Goal: Task Accomplishment & Management: Manage account settings

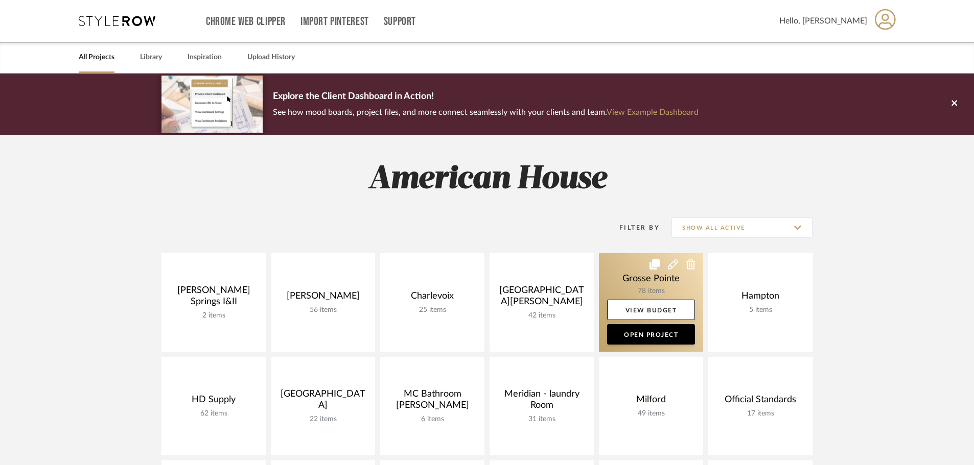
click at [621, 276] on link at bounding box center [651, 302] width 104 height 99
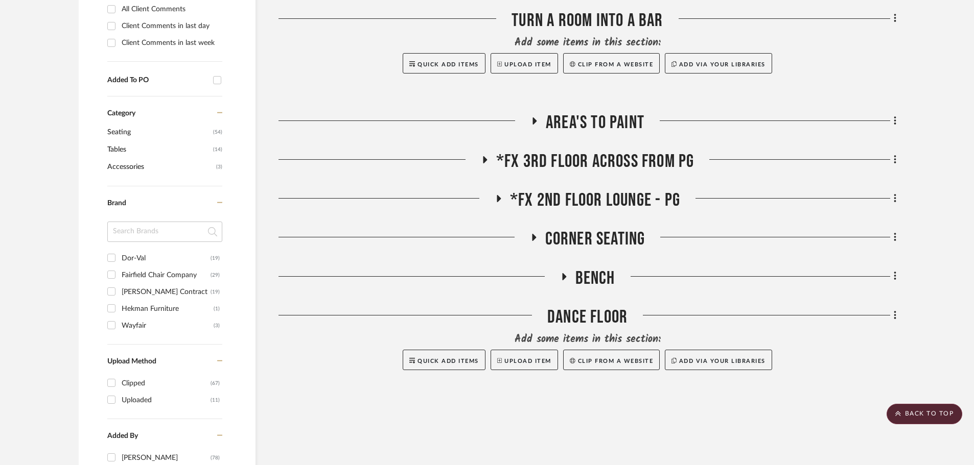
scroll to position [460, 0]
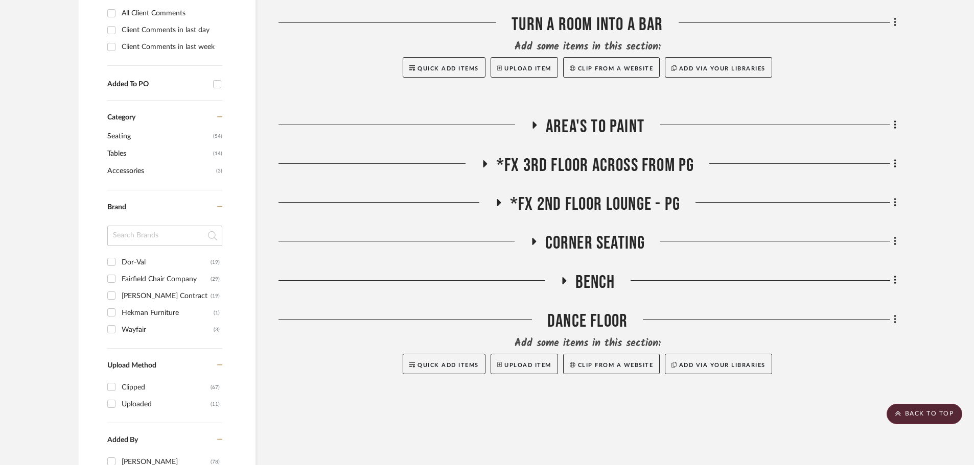
click at [500, 198] on h3 "*FX 2nd Floor Lounge - PG" at bounding box center [586, 205] width 185 height 22
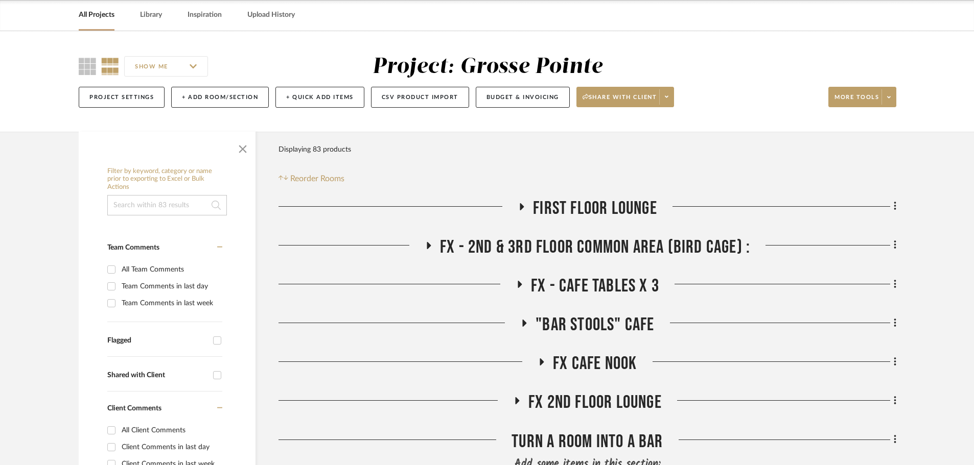
scroll to position [0, 0]
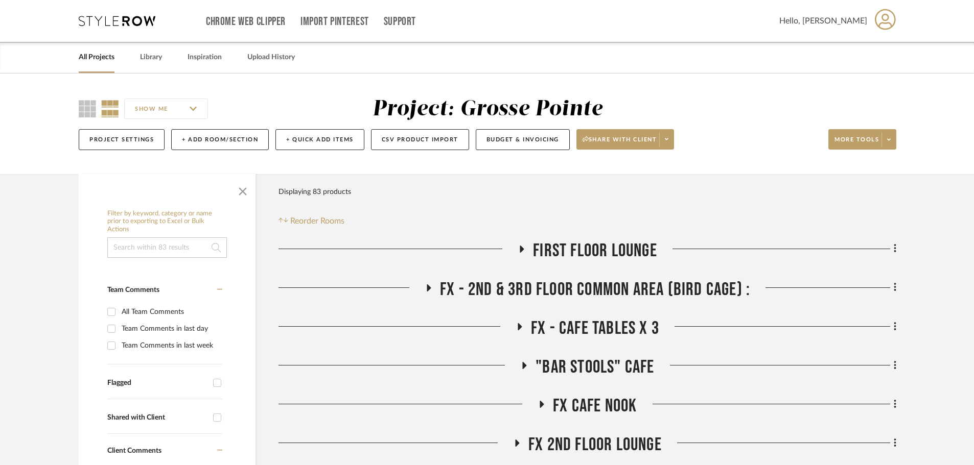
click at [517, 246] on icon at bounding box center [521, 249] width 12 height 8
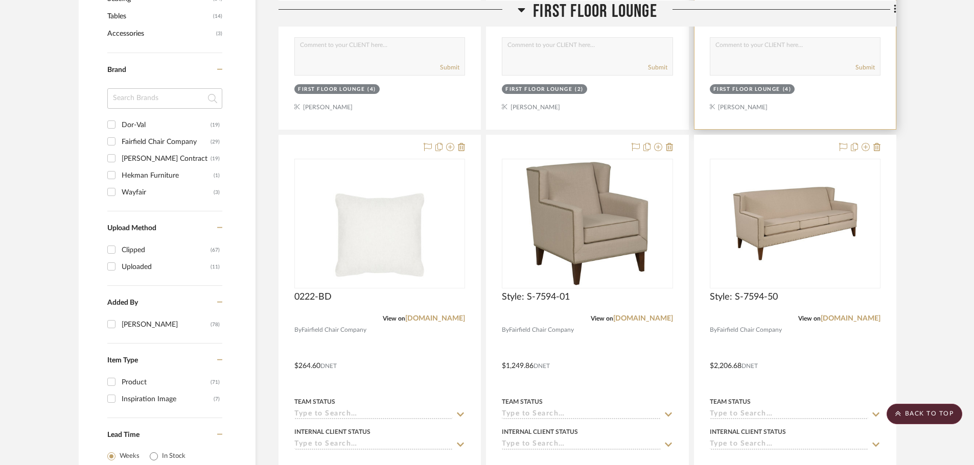
scroll to position [613, 0]
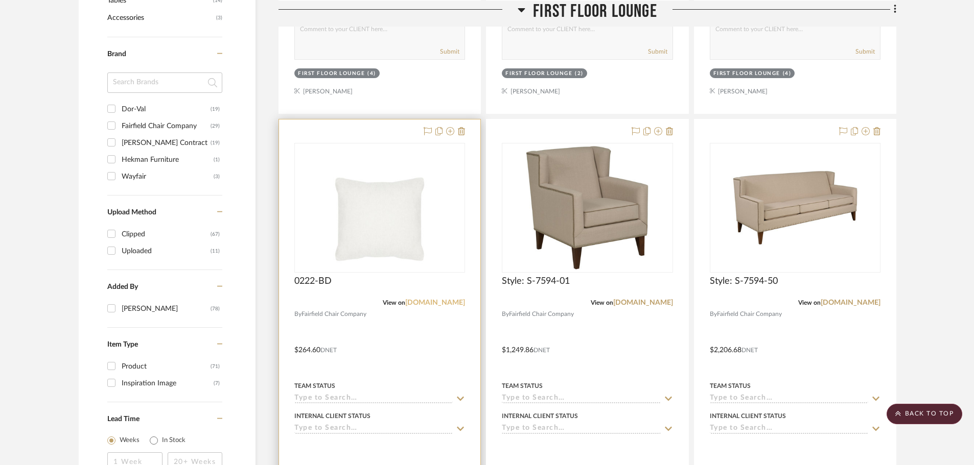
click at [422, 306] on link "[DOMAIN_NAME]" at bounding box center [435, 302] width 60 height 7
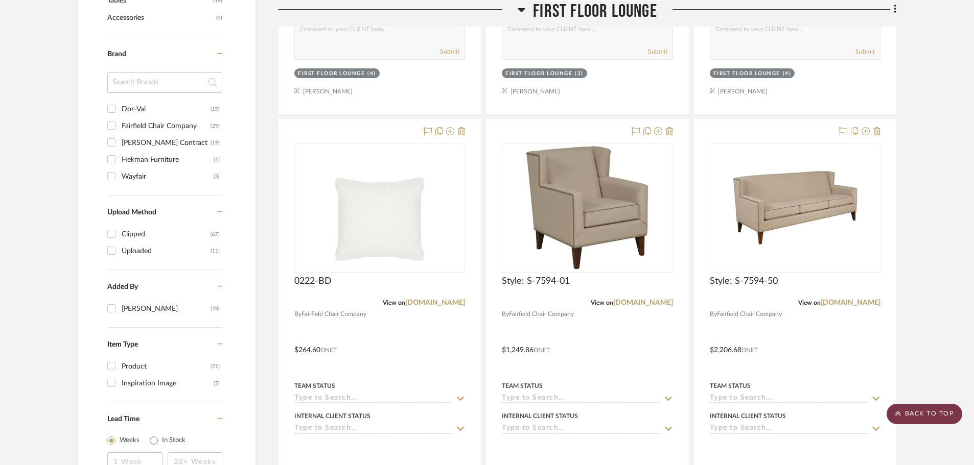
click at [915, 407] on scroll-to-top-button "BACK TO TOP" at bounding box center [924, 414] width 76 height 20
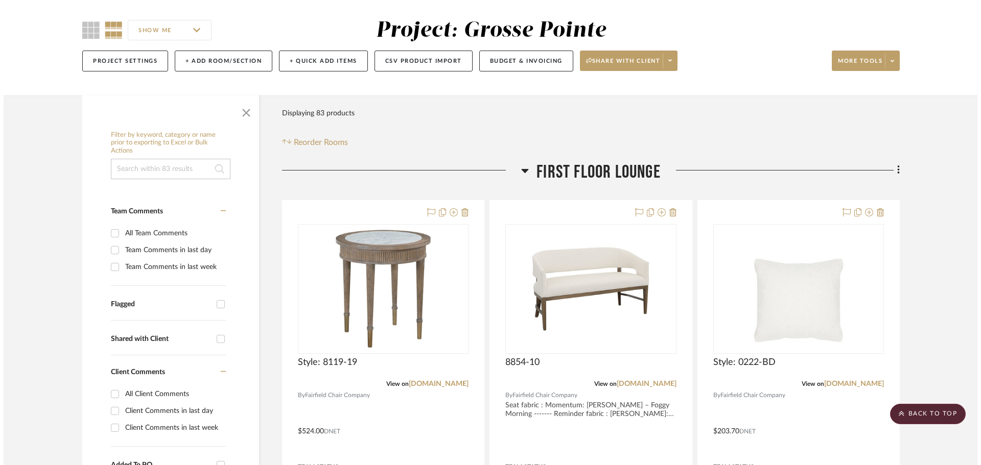
scroll to position [0, 0]
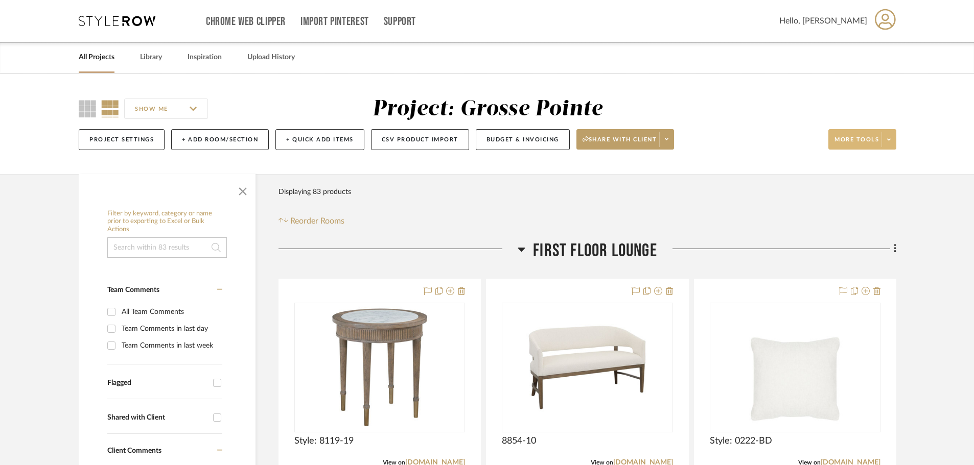
click at [886, 146] on span at bounding box center [888, 139] width 14 height 15
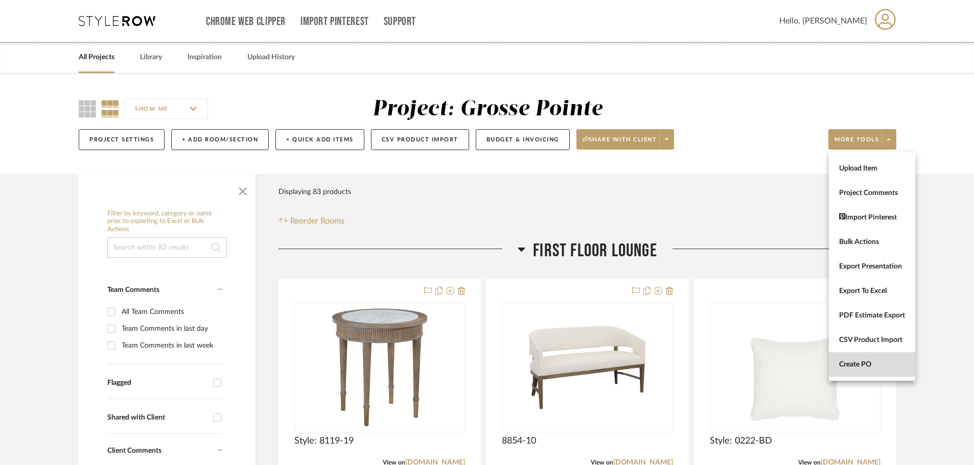
click at [878, 359] on button "Create PO" at bounding box center [871, 364] width 86 height 25
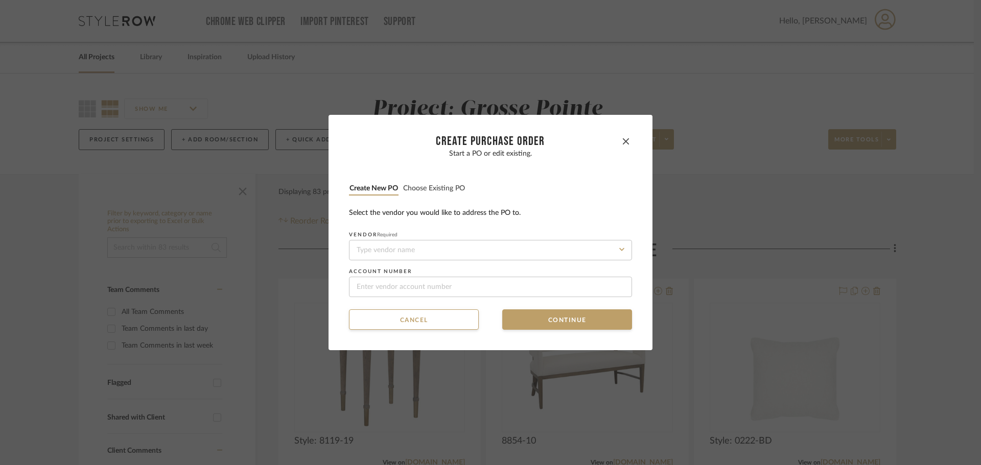
click at [403, 186] on button "Choose existing PO" at bounding box center [434, 189] width 63 height 10
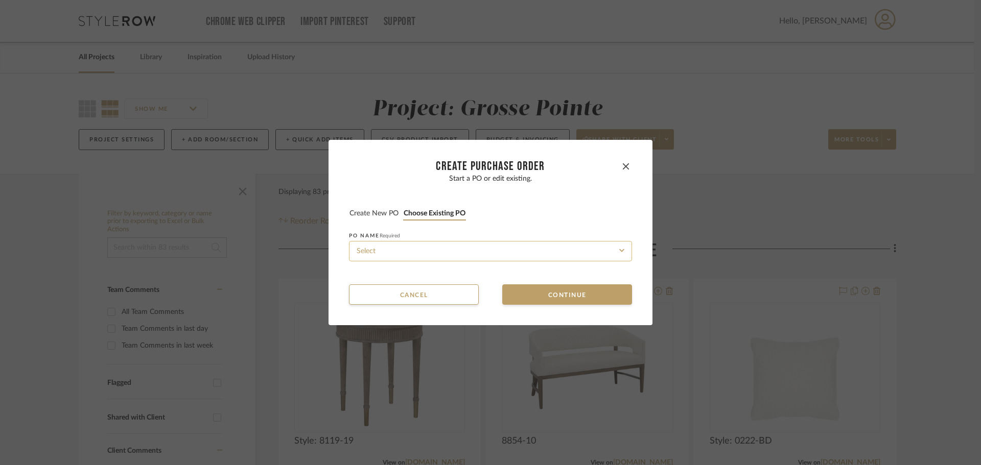
click at [408, 252] on input at bounding box center [490, 251] width 283 height 20
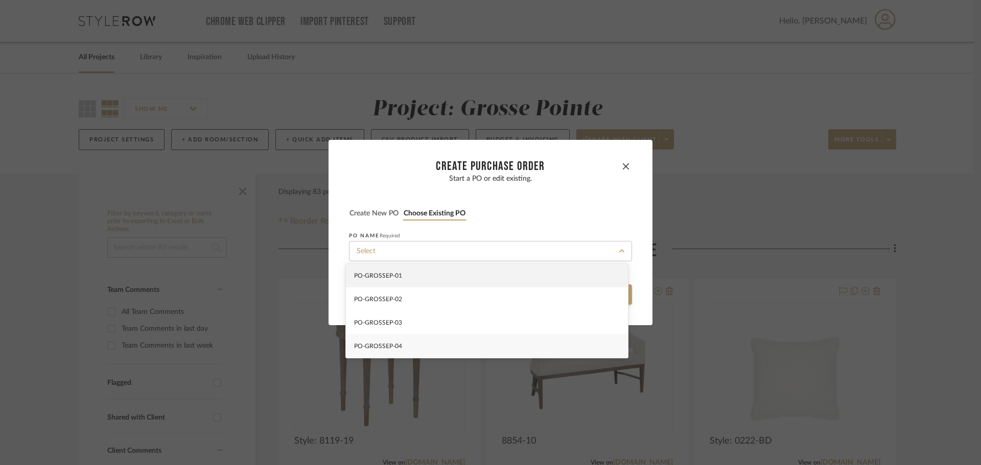
click at [410, 340] on div "PO-GROSSEP-04" at bounding box center [487, 346] width 282 height 23
type input "PO-GROSSEP-04"
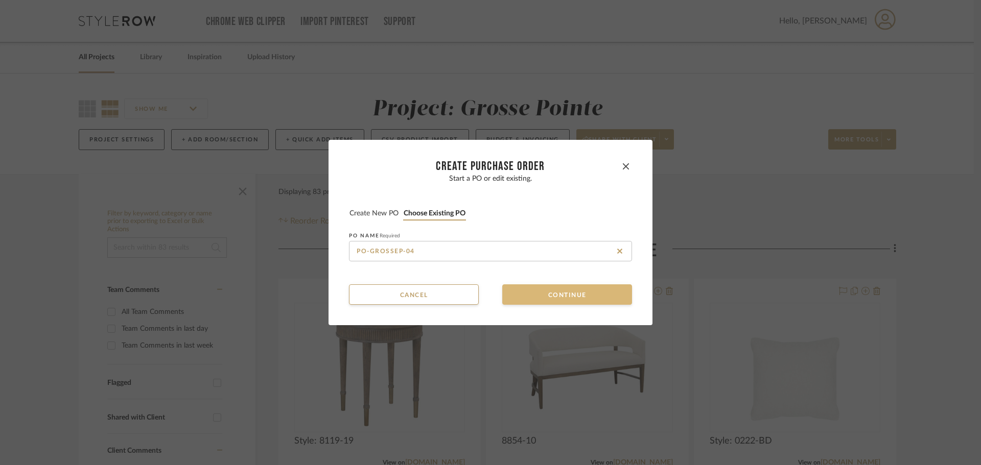
click at [553, 291] on button "Continue" at bounding box center [567, 295] width 130 height 20
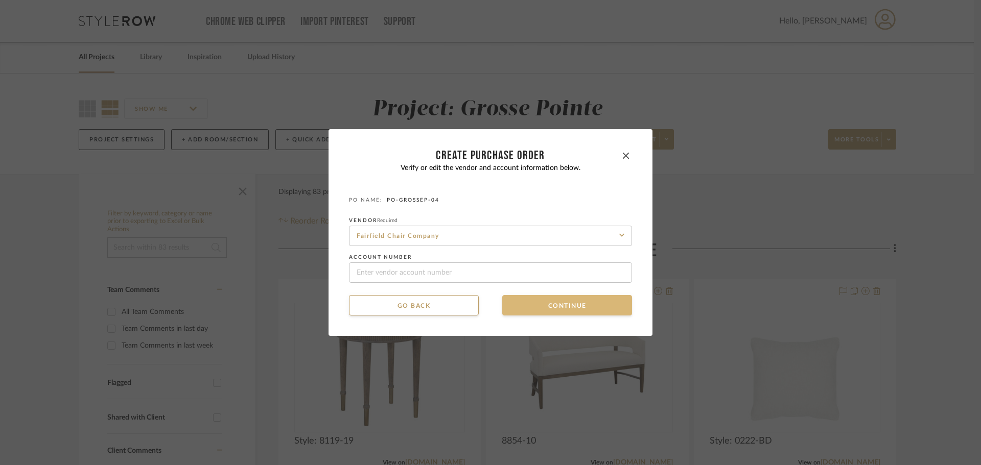
click at [549, 305] on button "Continue" at bounding box center [567, 305] width 130 height 20
click at [547, 310] on button "Continue" at bounding box center [567, 305] width 130 height 20
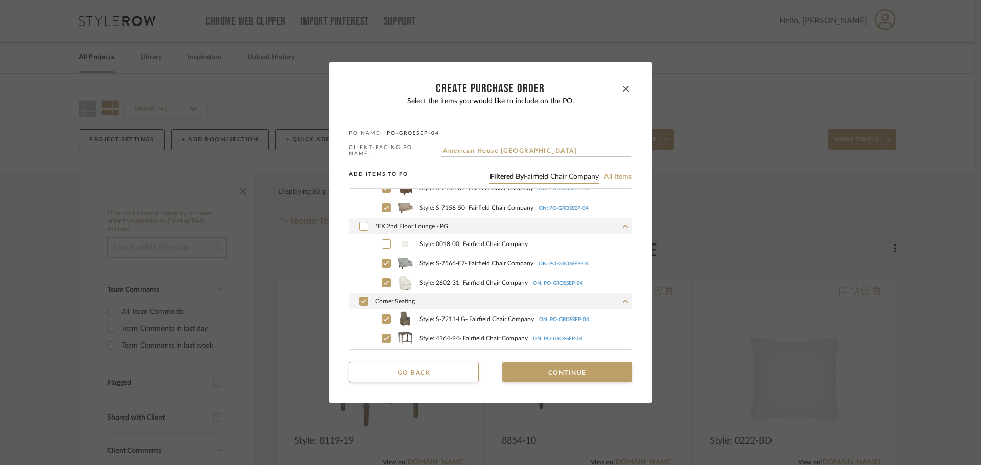
scroll to position [613, 0]
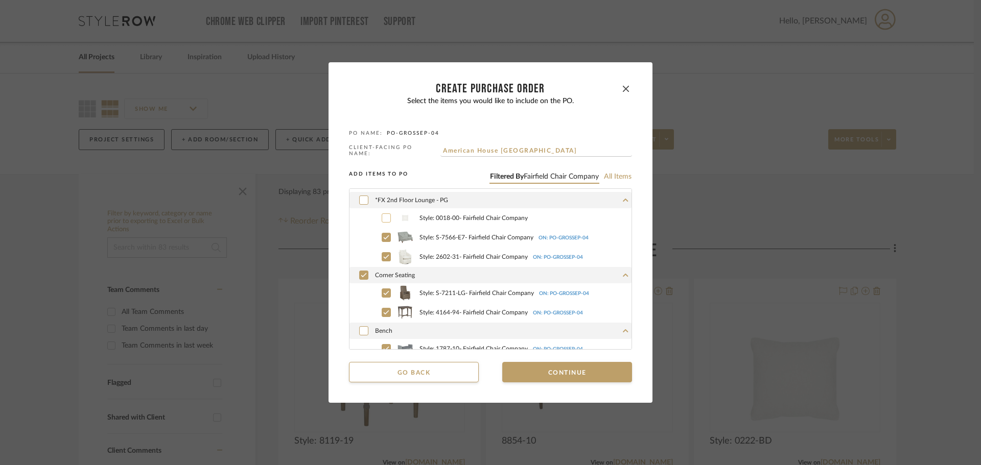
click at [385, 216] on icon at bounding box center [386, 218] width 6 height 7
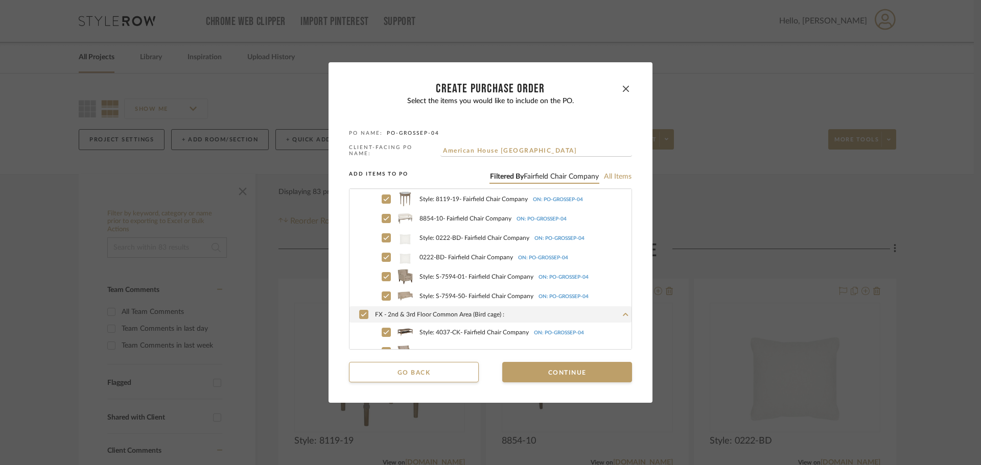
scroll to position [0, 0]
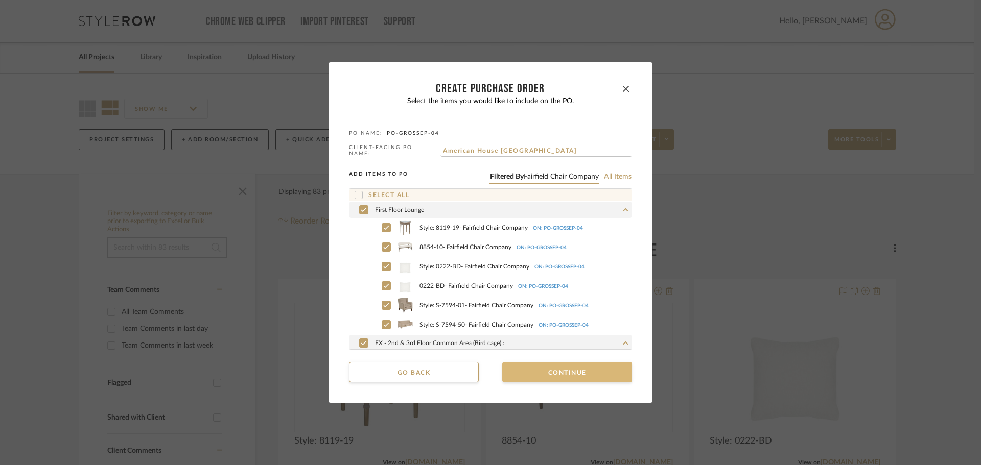
click at [577, 373] on button "Continue" at bounding box center [567, 372] width 130 height 20
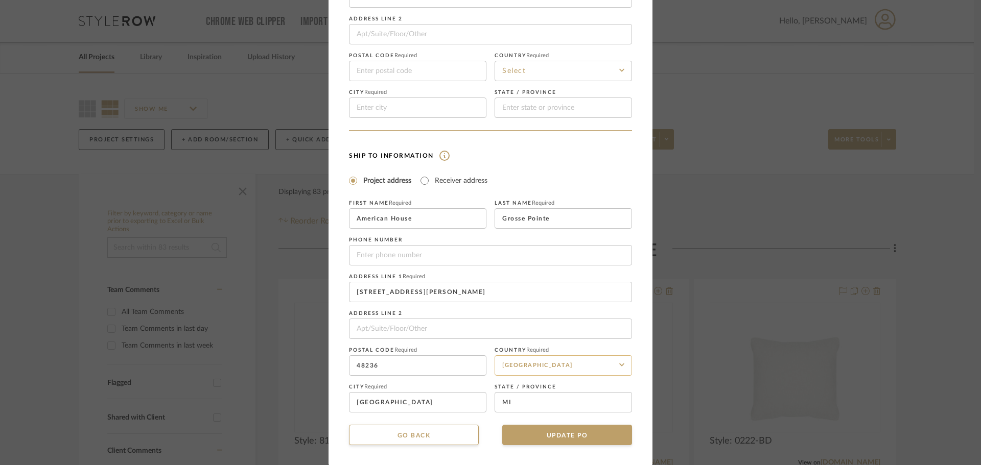
scroll to position [120, 0]
click at [579, 425] on button "UPDATE PO" at bounding box center [567, 434] width 130 height 20
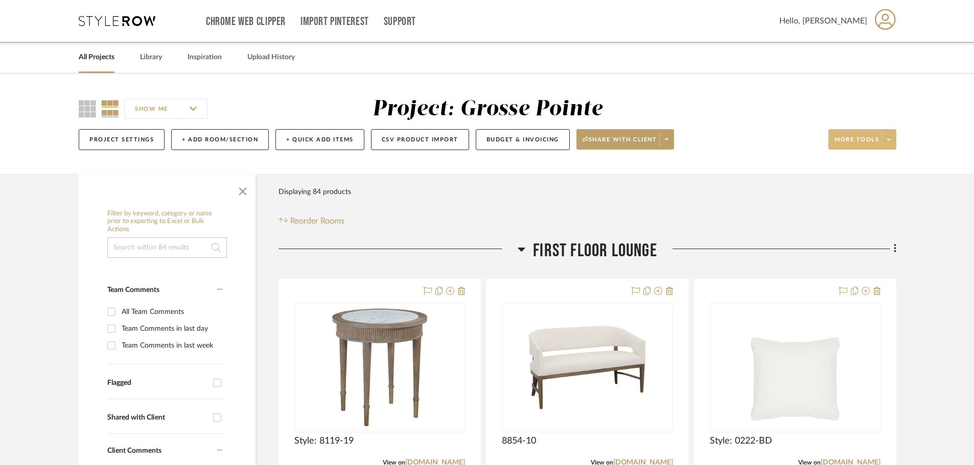
click at [885, 139] on span at bounding box center [888, 139] width 14 height 15
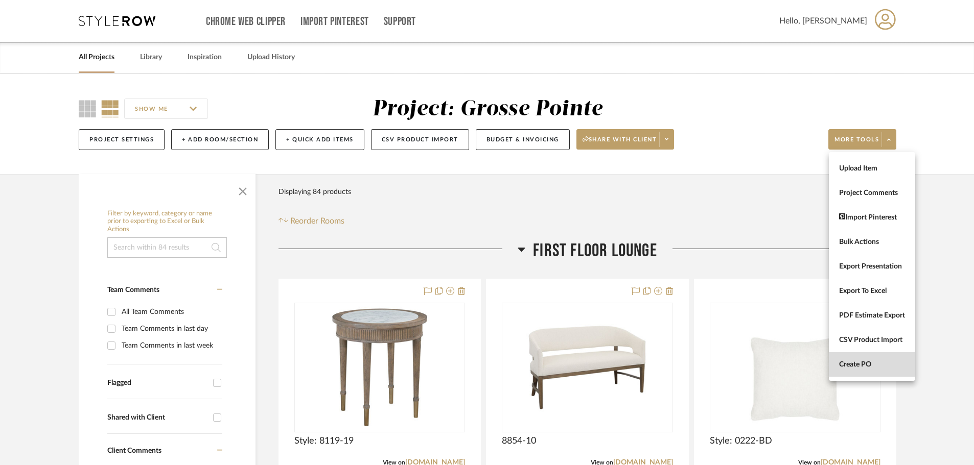
click at [879, 363] on button "Create PO" at bounding box center [871, 364] width 86 height 25
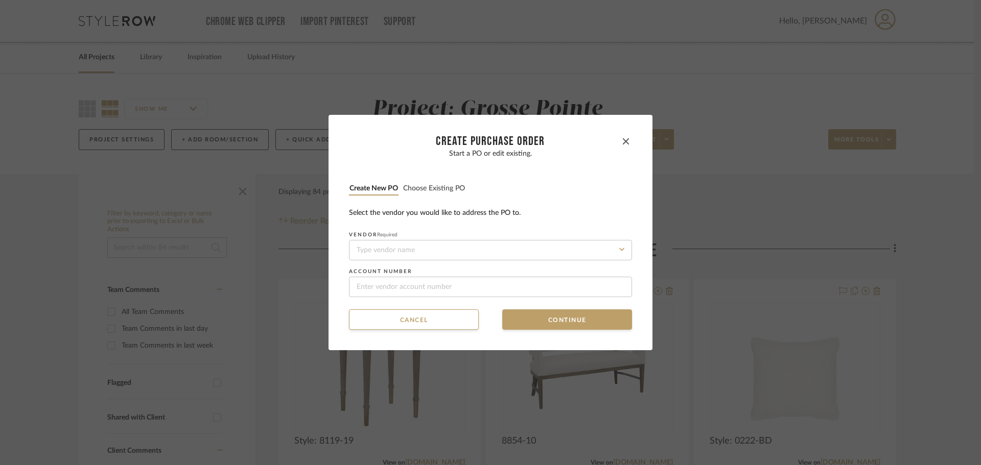
click at [434, 184] on button "Choose existing PO" at bounding box center [434, 189] width 63 height 10
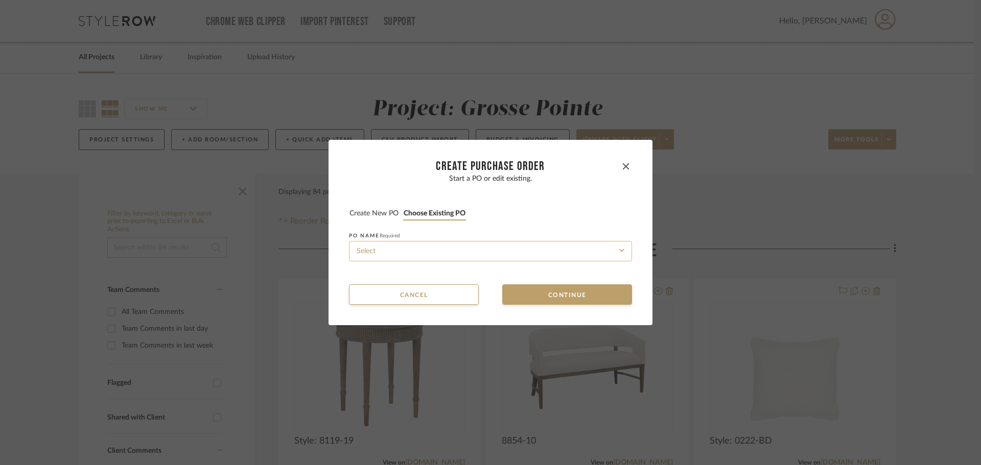
click at [457, 246] on input at bounding box center [490, 251] width 283 height 20
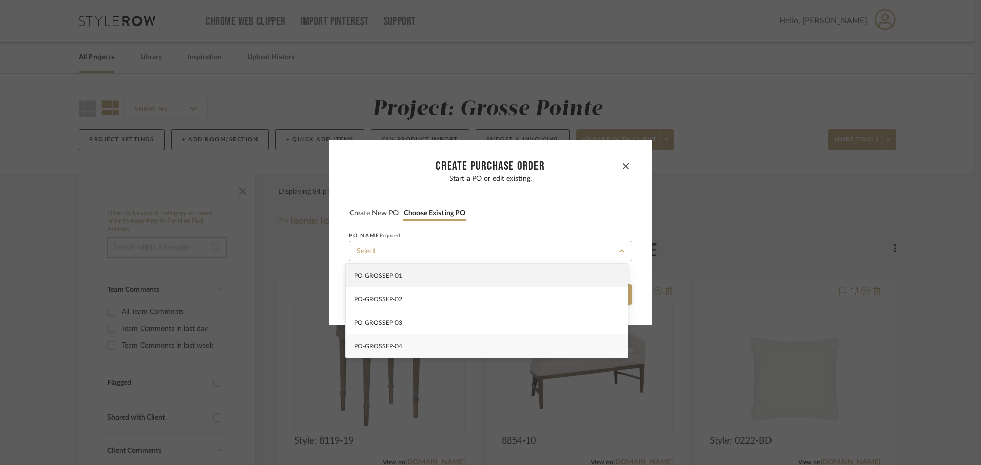
click at [471, 340] on div "PO-GROSSEP-04" at bounding box center [487, 346] width 282 height 23
type input "PO-GROSSEP-04"
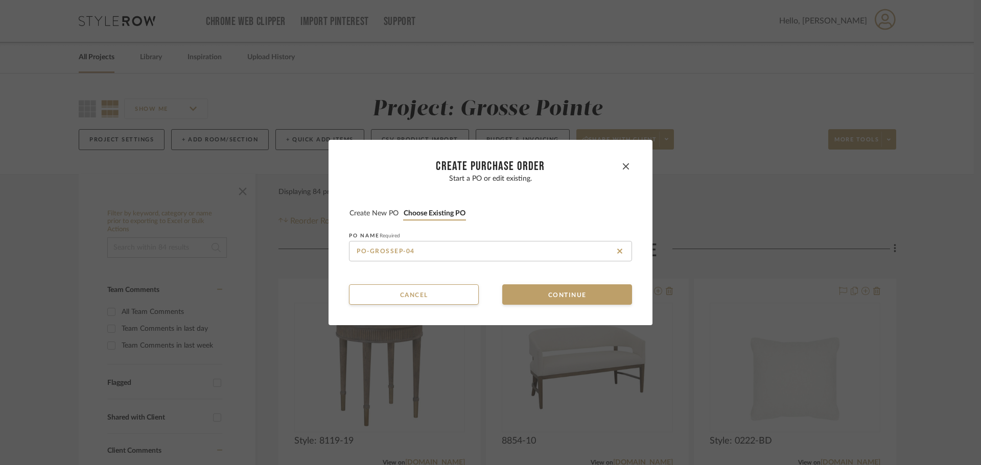
click at [532, 283] on mat-dialog-content "CREATE Purchase order Start a PO or edit existing. Create new PO Choose existin…" at bounding box center [490, 232] width 283 height 145
click at [531, 295] on button "Continue" at bounding box center [567, 295] width 130 height 20
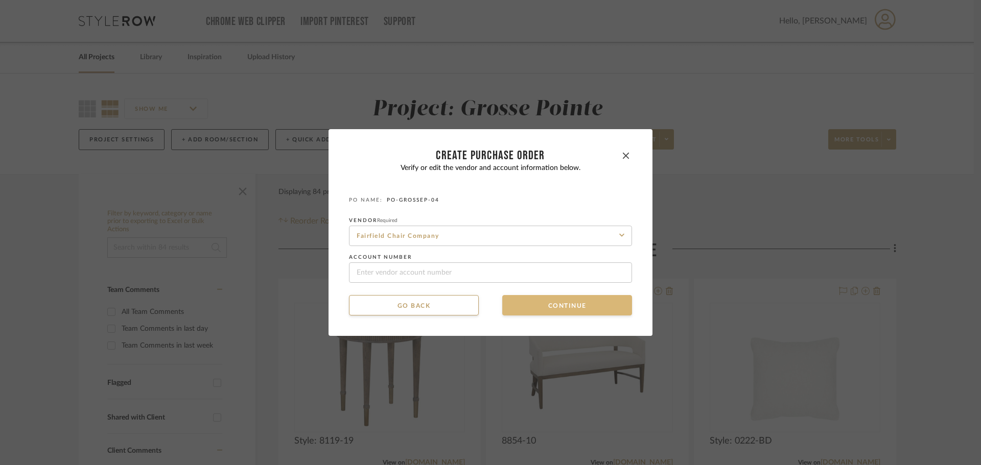
click at [531, 301] on button "Continue" at bounding box center [567, 305] width 130 height 20
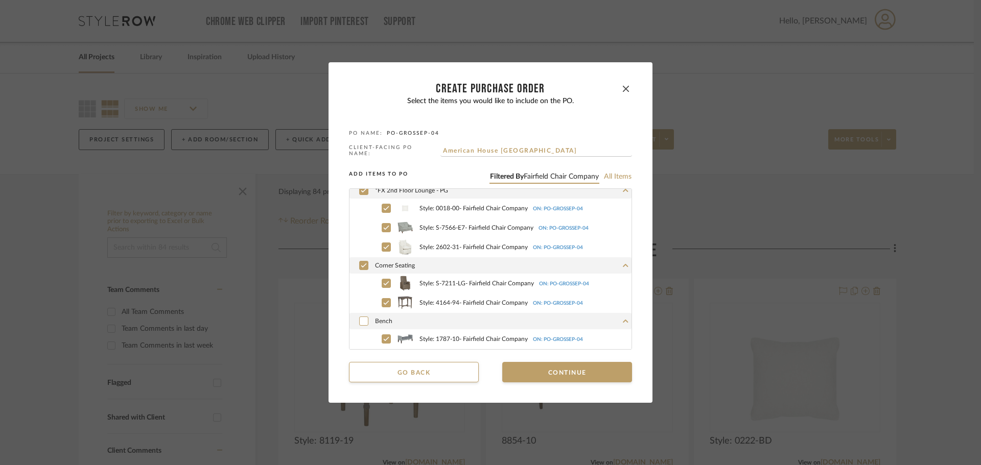
scroll to position [642, 0]
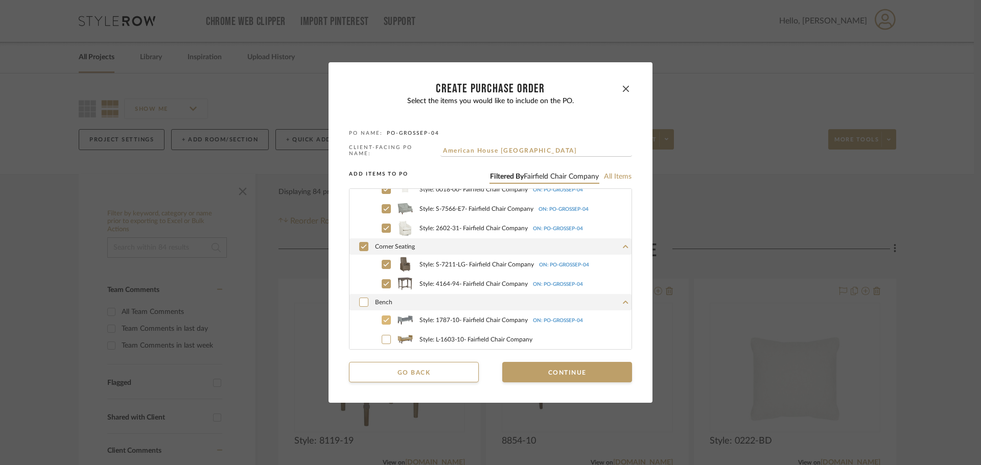
click at [383, 317] on icon at bounding box center [386, 320] width 6 height 7
click at [362, 245] on icon at bounding box center [364, 246] width 6 height 7
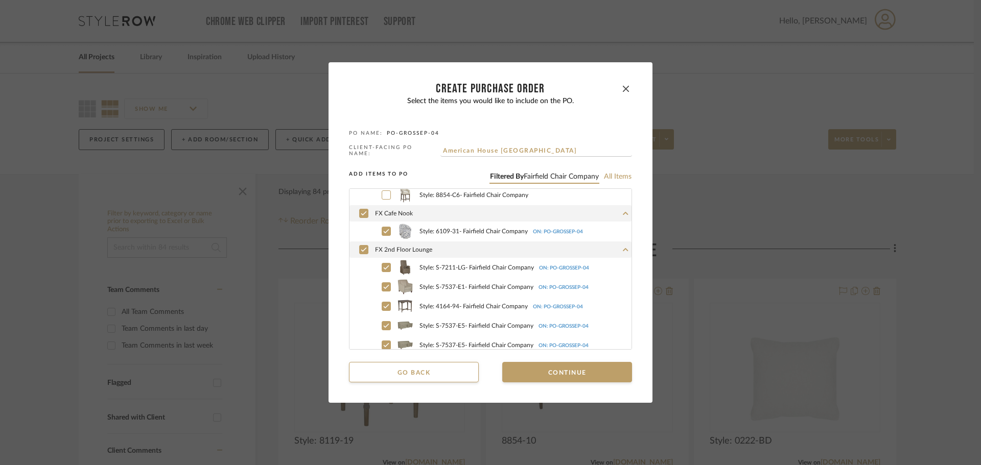
scroll to position [255, 0]
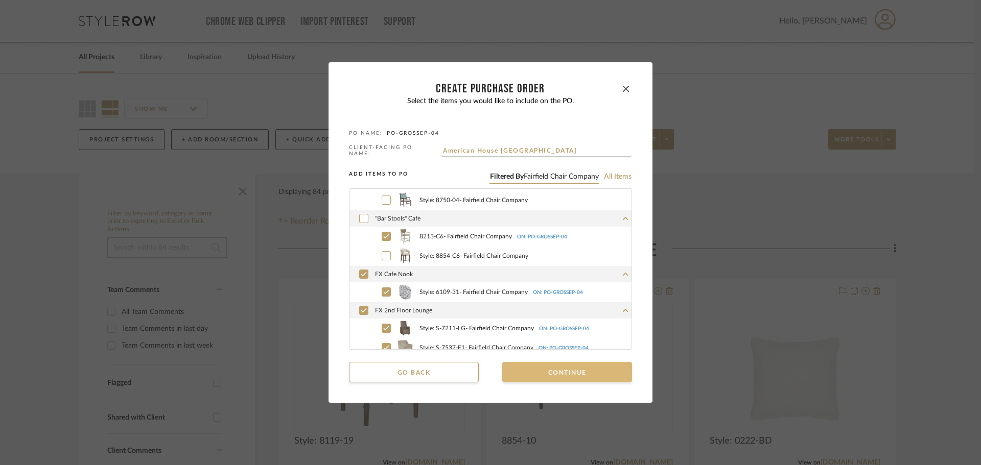
click at [548, 365] on button "Continue" at bounding box center [567, 372] width 130 height 20
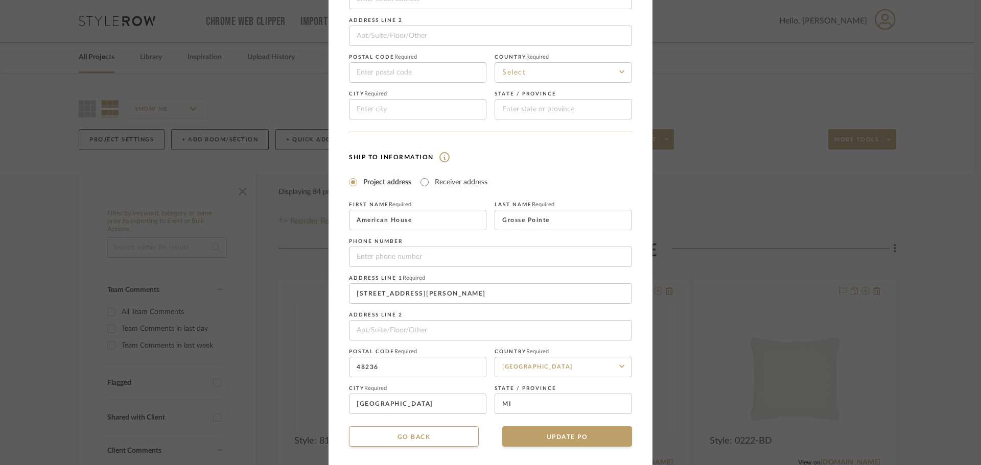
scroll to position [120, 0]
click at [565, 438] on button "UPDATE PO" at bounding box center [567, 434] width 130 height 20
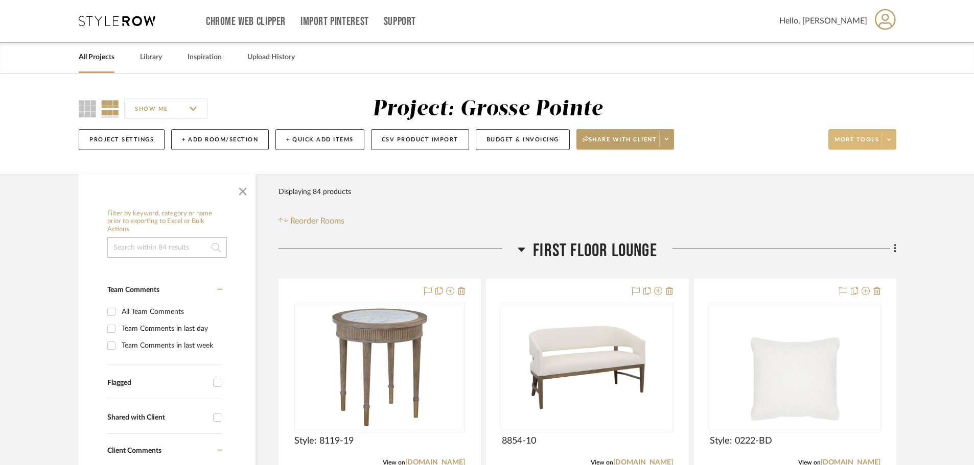
click at [887, 145] on span at bounding box center [888, 139] width 14 height 15
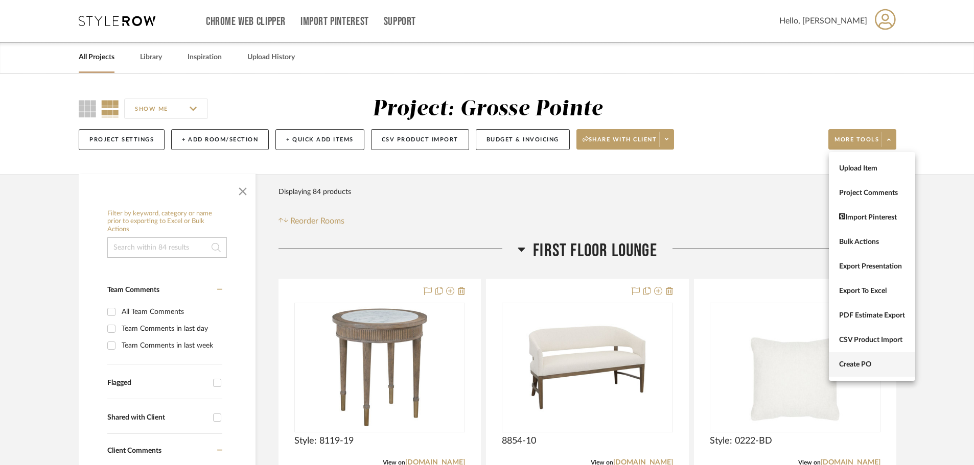
click at [870, 361] on span "Create PO" at bounding box center [872, 365] width 66 height 9
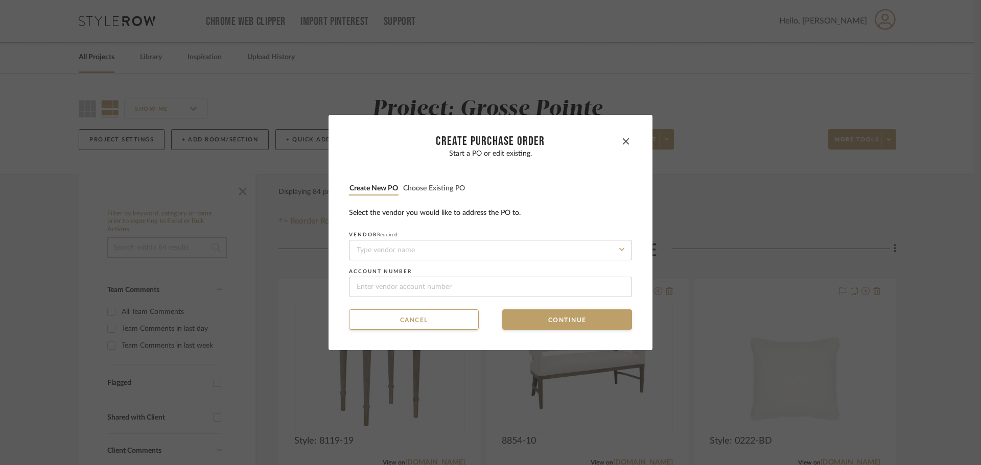
click at [445, 186] on button "Choose existing PO" at bounding box center [434, 189] width 63 height 10
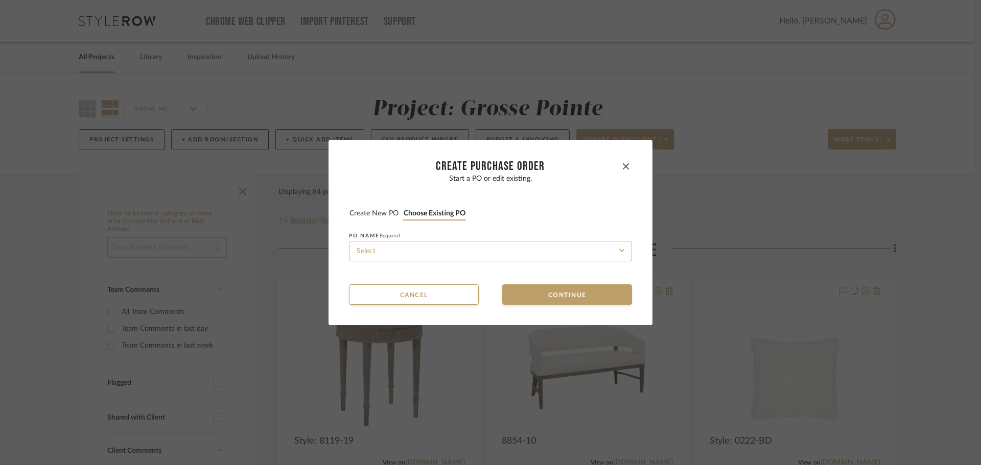
click at [471, 251] on input at bounding box center [490, 251] width 283 height 20
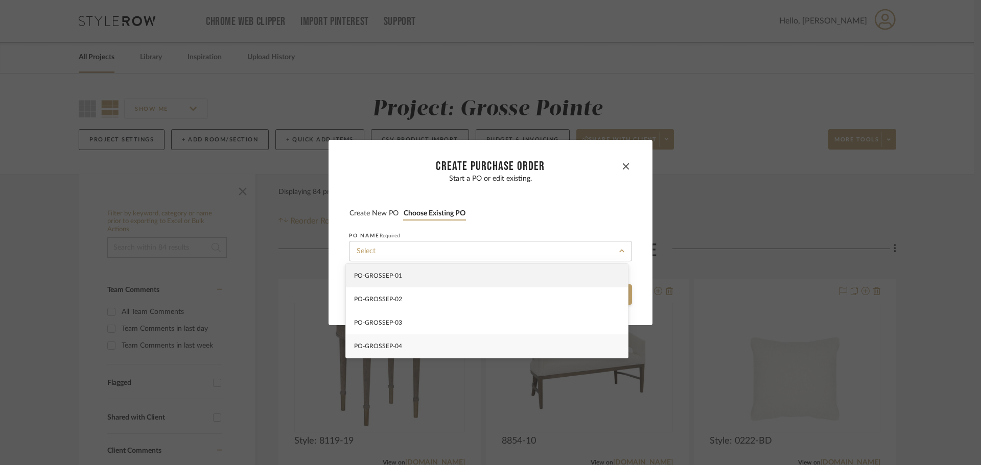
click at [476, 348] on div "PO-GROSSEP-04" at bounding box center [487, 346] width 282 height 23
type input "PO-GROSSEP-04"
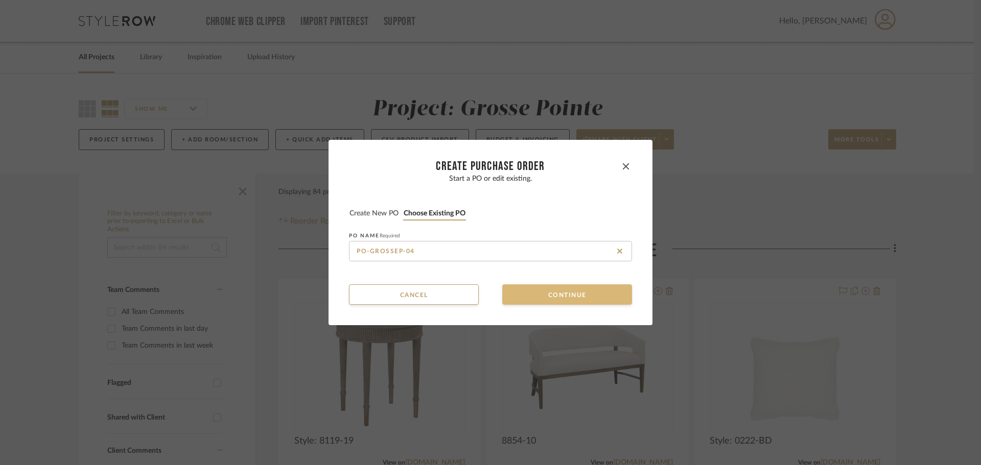
click at [534, 300] on button "Continue" at bounding box center [567, 295] width 130 height 20
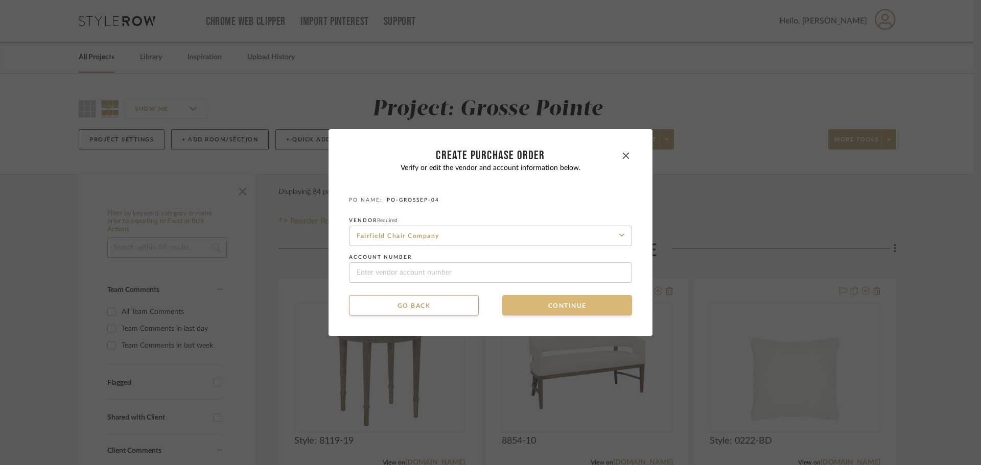
click at [531, 307] on button "Continue" at bounding box center [567, 305] width 130 height 20
click at [521, 306] on button "Continue" at bounding box center [567, 305] width 130 height 20
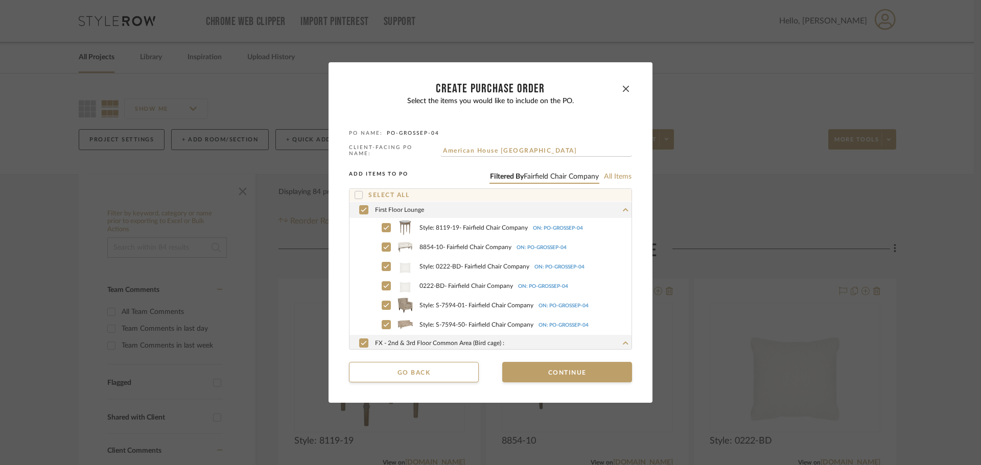
click at [365, 205] on div "First Floor Lounge" at bounding box center [490, 210] width 282 height 16
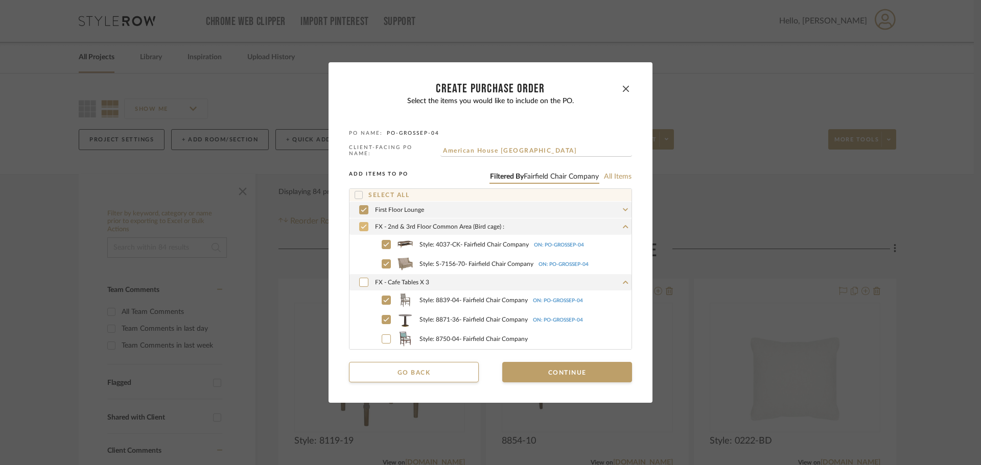
click at [359, 224] on div at bounding box center [363, 226] width 9 height 9
click at [378, 293] on label "Style: 8839-04 - Fairfield Chair Company ON: PO-GROSSEP-04" at bounding box center [501, 300] width 259 height 15
click at [383, 316] on icon at bounding box center [386, 319] width 6 height 7
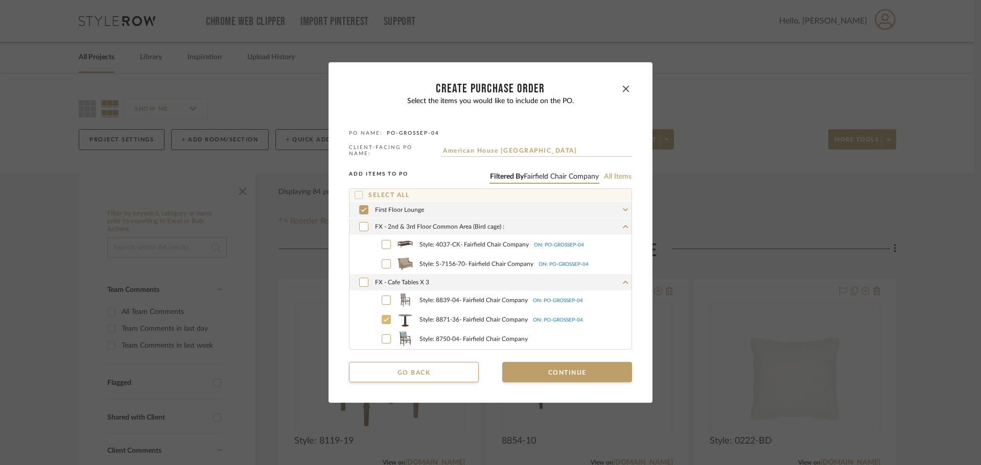
click at [361, 206] on icon at bounding box center [364, 209] width 6 height 7
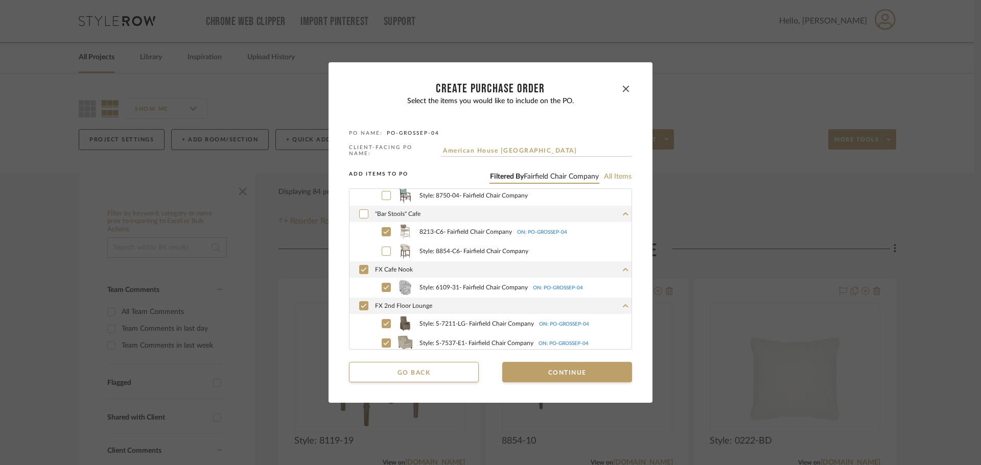
scroll to position [153, 0]
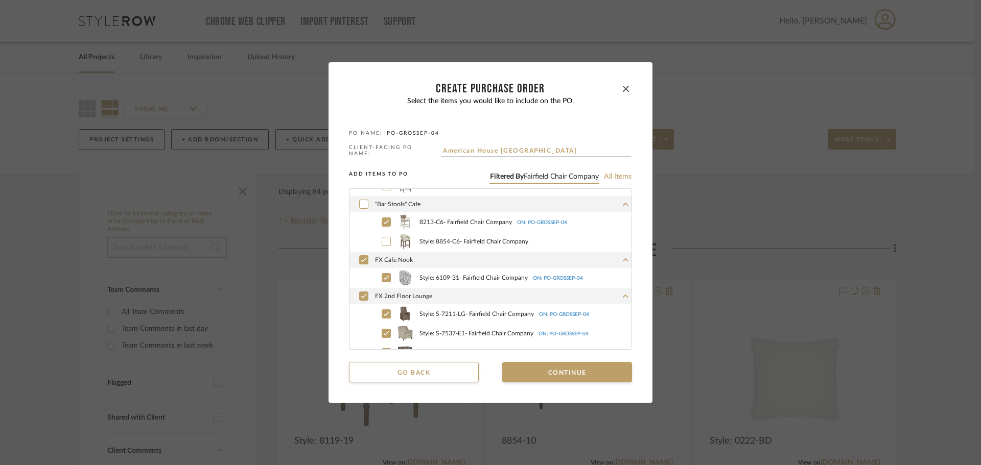
click at [363, 263] on div "FX Cafe Nook" at bounding box center [490, 260] width 282 height 16
click at [362, 275] on icon at bounding box center [364, 277] width 6 height 4
click at [361, 257] on icon at bounding box center [364, 259] width 6 height 7
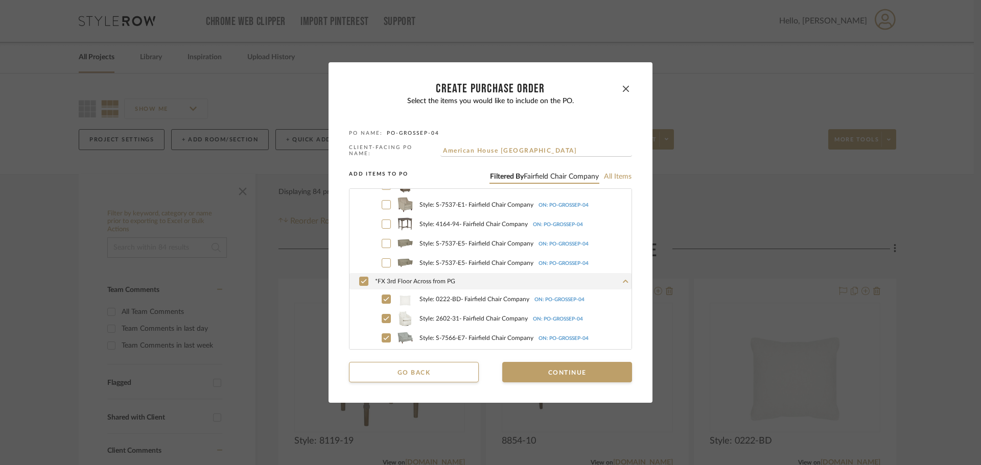
scroll to position [306, 0]
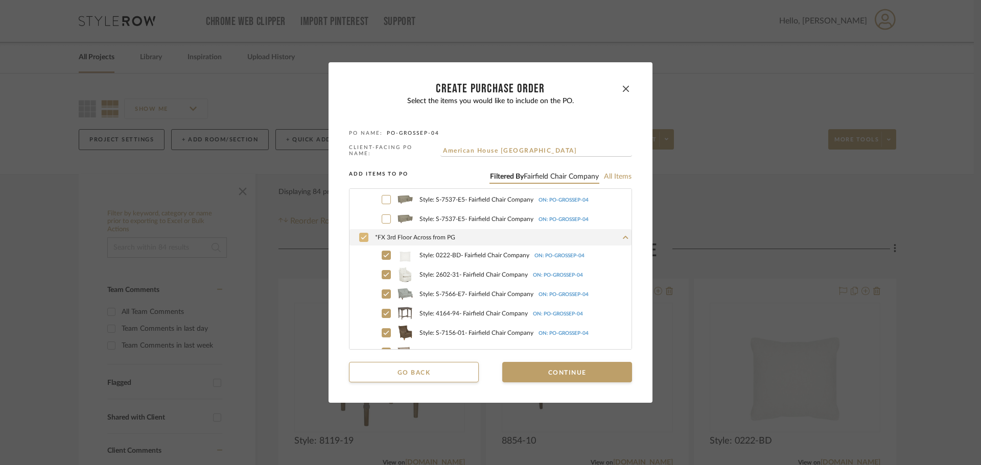
click at [359, 240] on div at bounding box center [363, 237] width 9 height 9
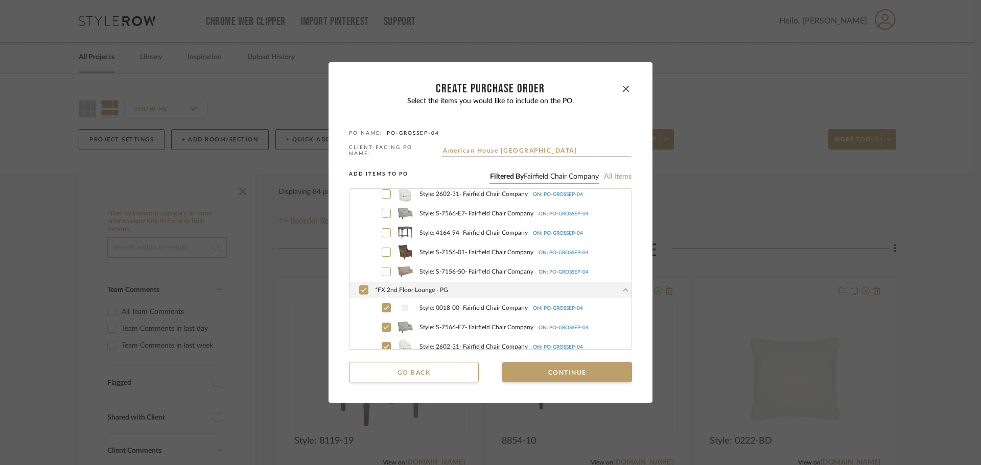
scroll to position [460, 0]
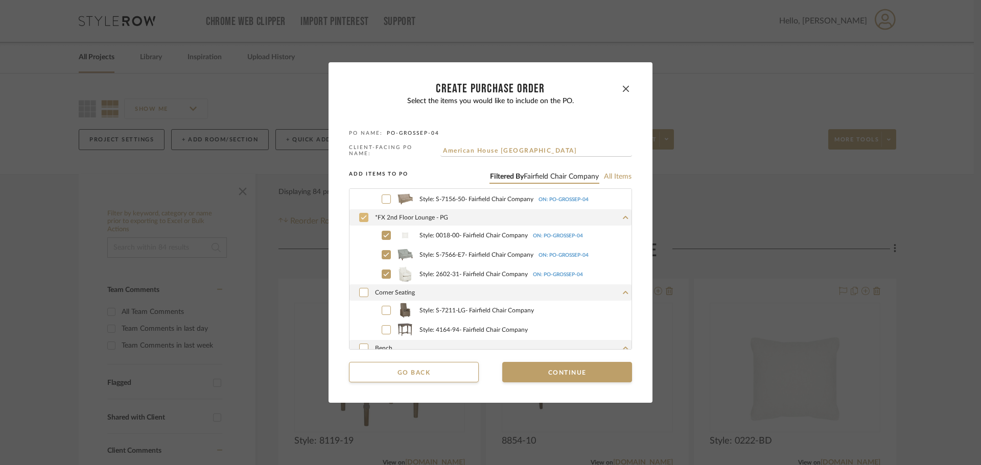
click at [359, 220] on div at bounding box center [363, 217] width 9 height 9
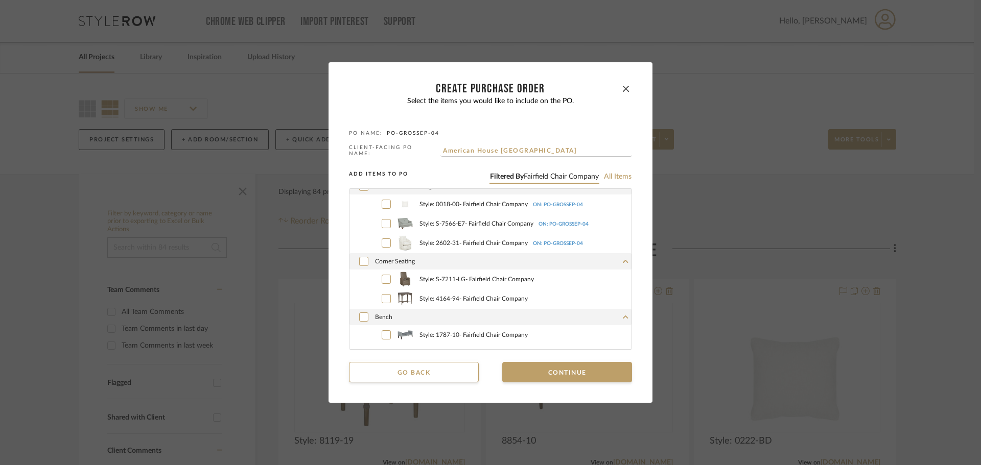
scroll to position [506, 0]
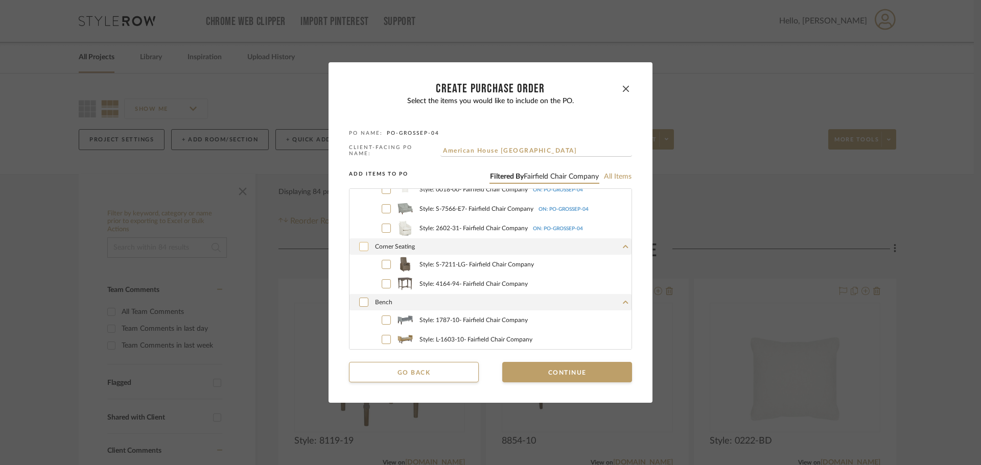
click at [361, 243] on icon at bounding box center [364, 246] width 6 height 7
click at [382, 316] on div at bounding box center [386, 320] width 9 height 9
click at [524, 366] on button "Continue" at bounding box center [567, 372] width 130 height 20
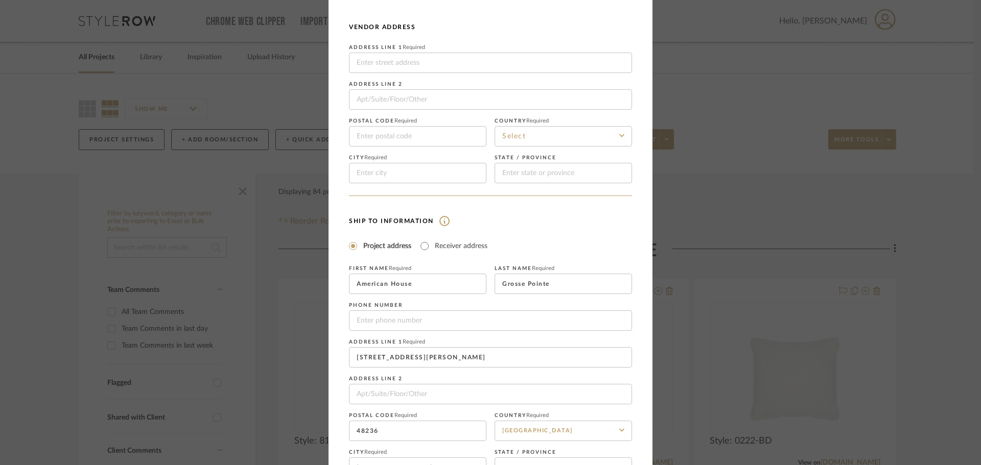
scroll to position [120, 0]
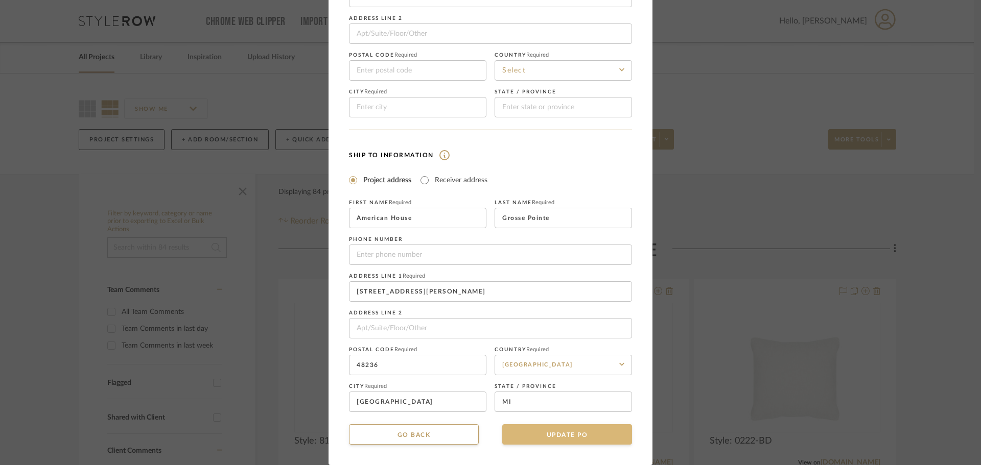
click at [564, 430] on button "UPDATE PO" at bounding box center [567, 434] width 130 height 20
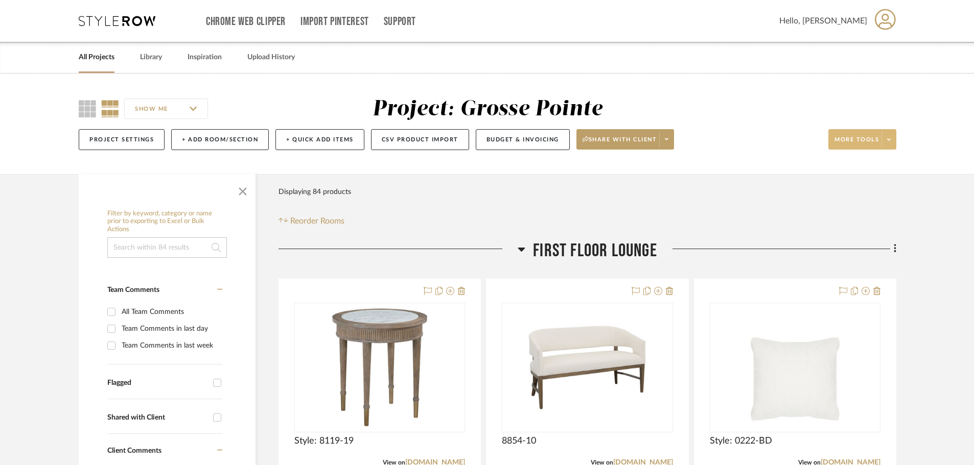
click at [893, 136] on span at bounding box center [888, 139] width 14 height 15
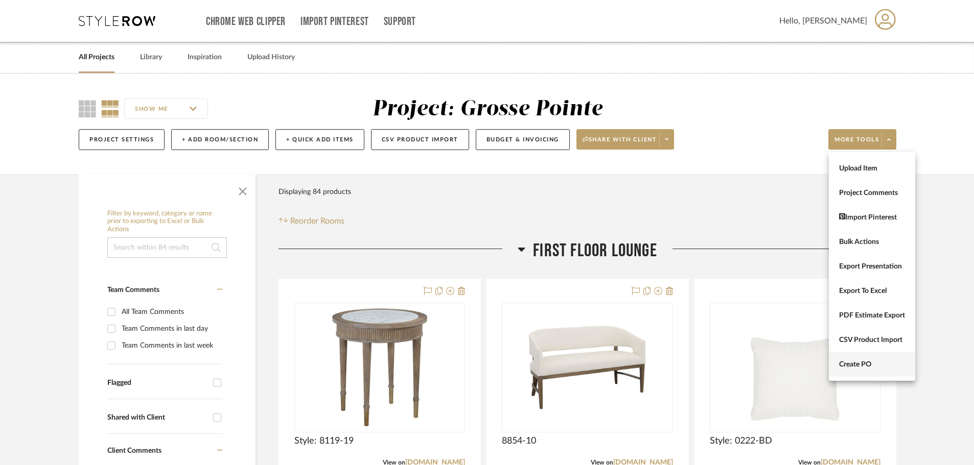
click at [872, 368] on span "Create PO" at bounding box center [872, 365] width 66 height 9
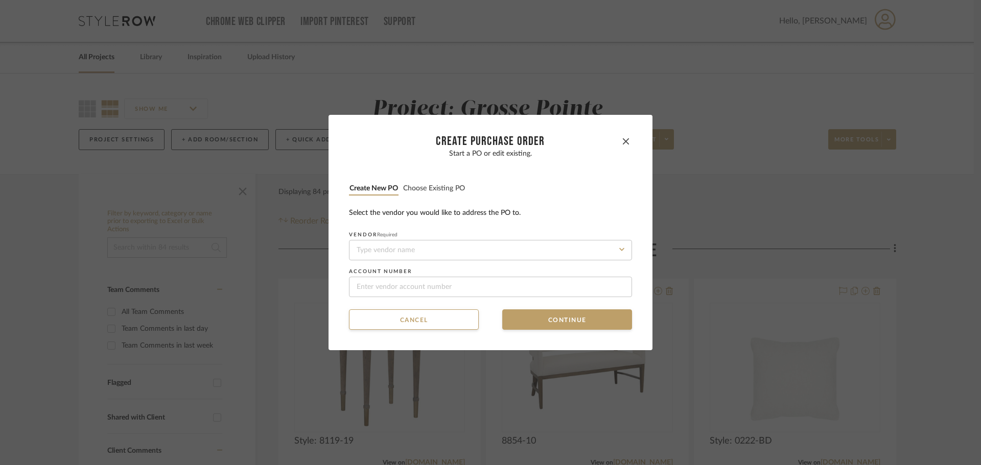
click at [428, 192] on button "Choose existing PO" at bounding box center [434, 189] width 63 height 10
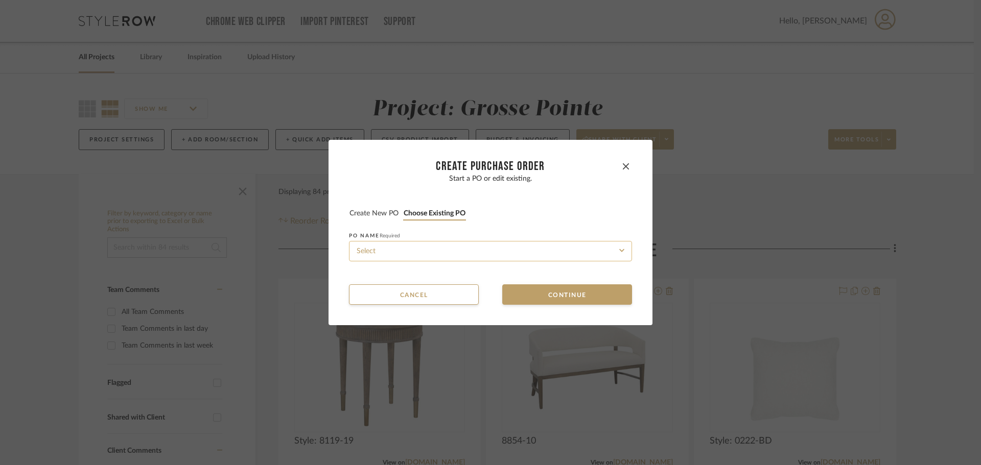
click at [458, 260] on input at bounding box center [490, 251] width 283 height 20
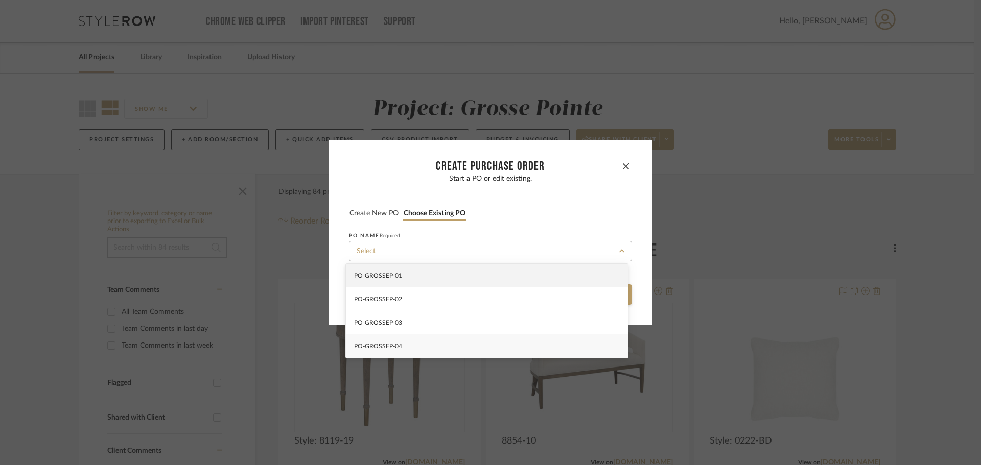
click at [489, 343] on div "PO-GROSSEP-04" at bounding box center [487, 346] width 282 height 23
type input "PO-GROSSEP-04"
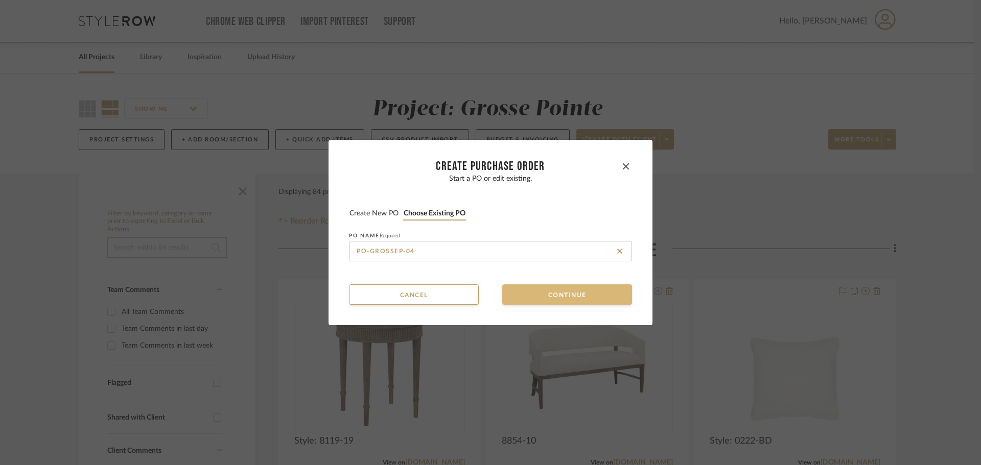
click at [555, 291] on button "Continue" at bounding box center [567, 295] width 130 height 20
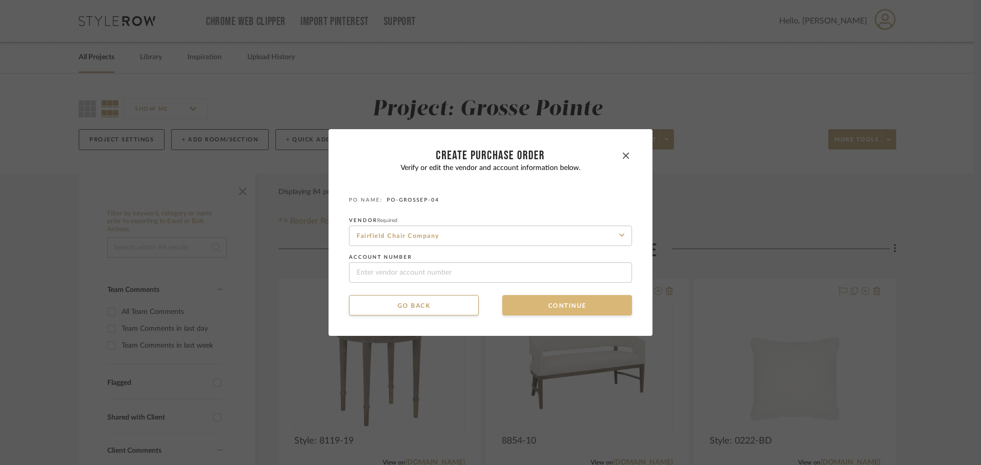
click at [523, 309] on button "Continue" at bounding box center [567, 305] width 130 height 20
click at [534, 306] on button "Continue" at bounding box center [567, 305] width 130 height 20
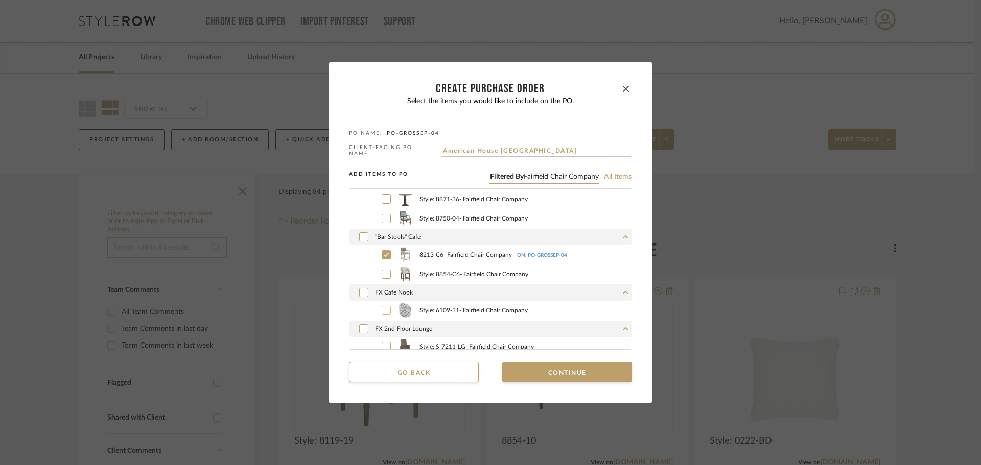
scroll to position [255, 0]
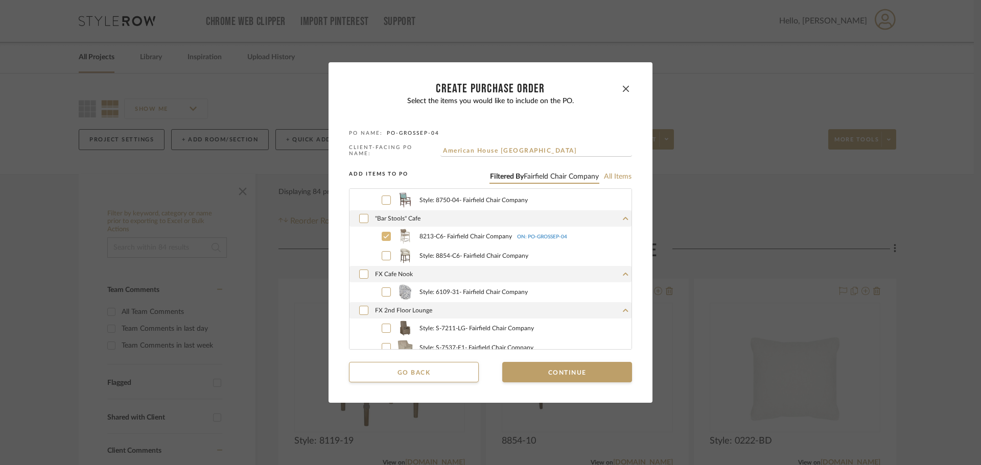
click at [384, 233] on icon at bounding box center [386, 236] width 6 height 7
click at [568, 365] on button "Continue" at bounding box center [567, 372] width 130 height 20
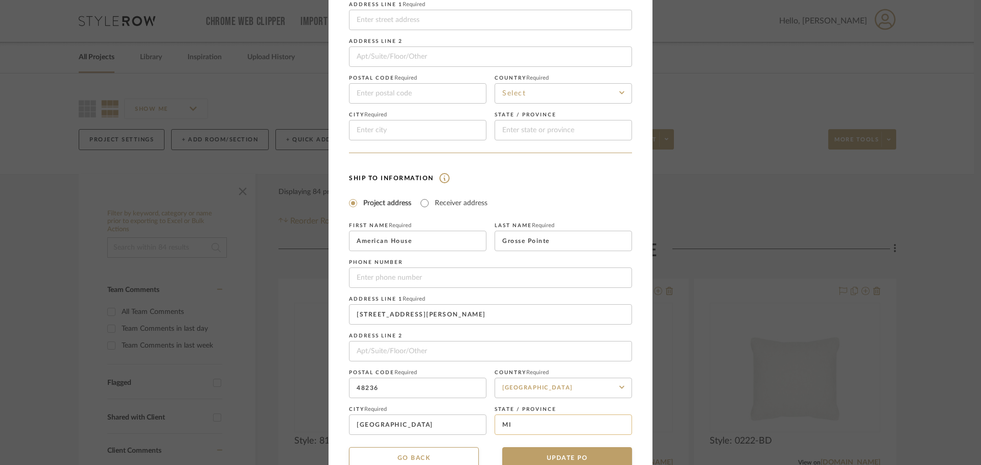
scroll to position [120, 0]
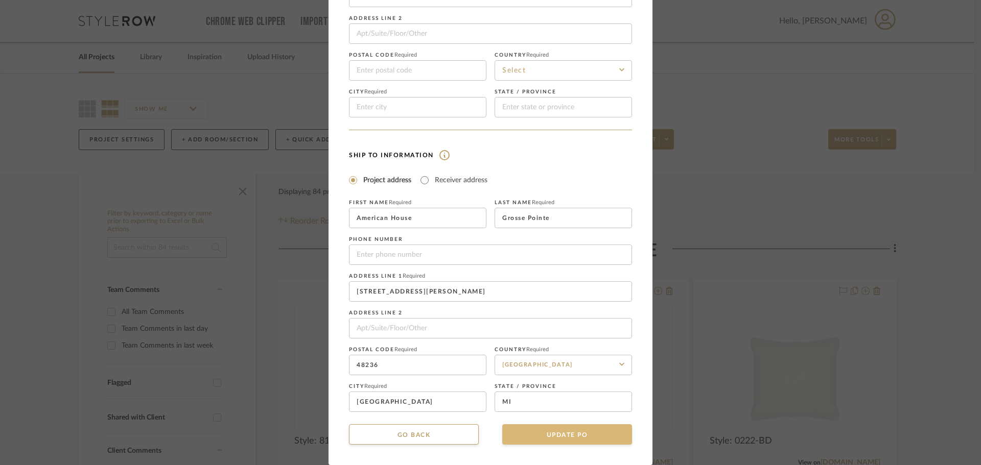
click at [587, 427] on button "UPDATE PO" at bounding box center [567, 434] width 130 height 20
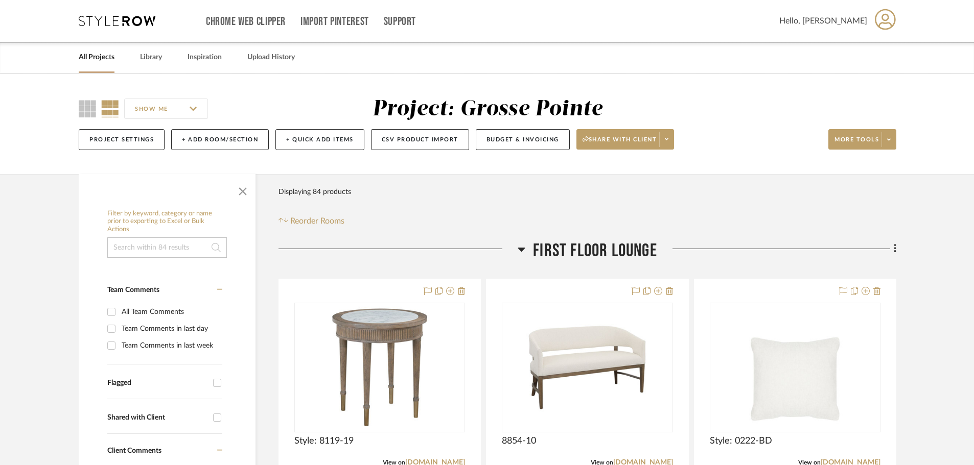
click at [898, 144] on div "SHOW ME Project: Grosse Pointe Project Settings + Add Room/Section + Quick Add …" at bounding box center [486, 127] width 847 height 60
click at [890, 141] on span at bounding box center [888, 139] width 14 height 15
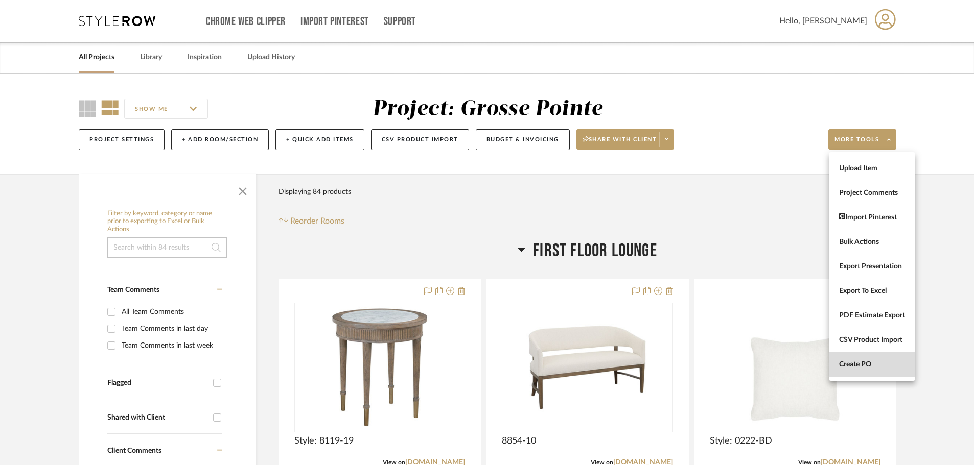
click at [872, 373] on button "Create PO" at bounding box center [871, 364] width 86 height 25
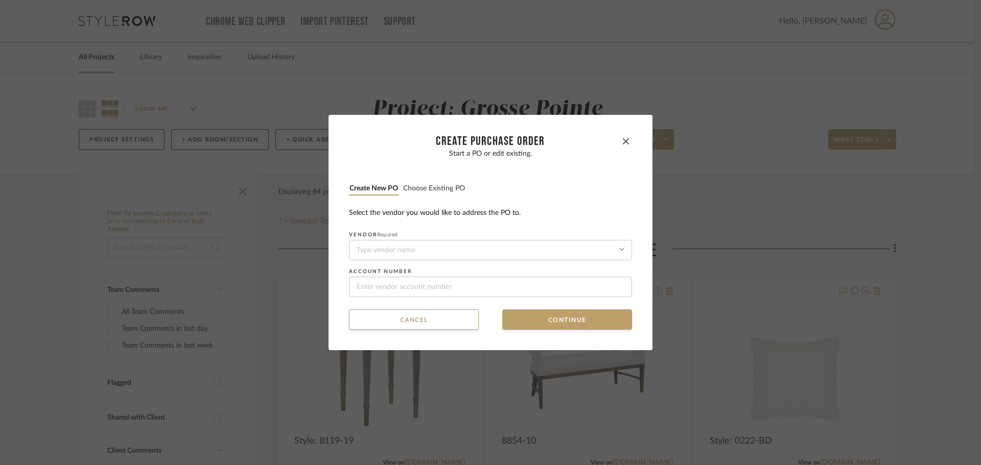
click at [424, 188] on button "Choose existing PO" at bounding box center [434, 189] width 63 height 10
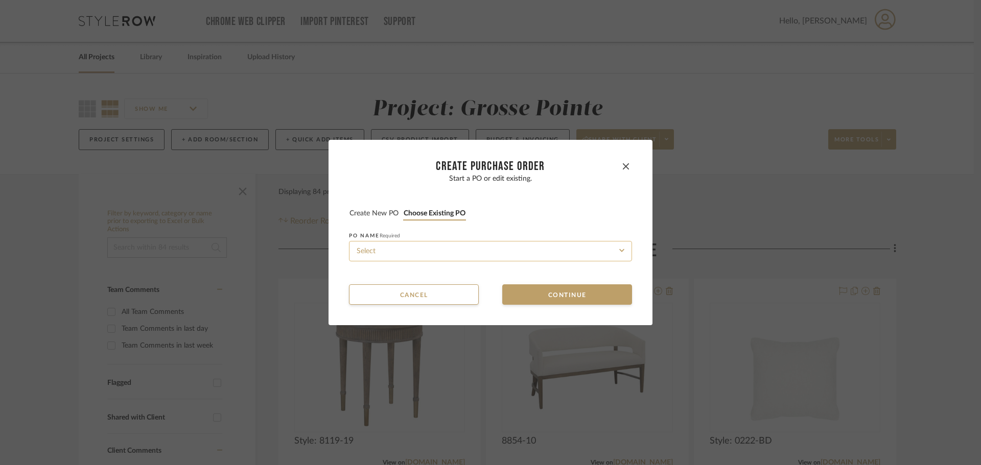
click at [454, 248] on input at bounding box center [490, 251] width 283 height 20
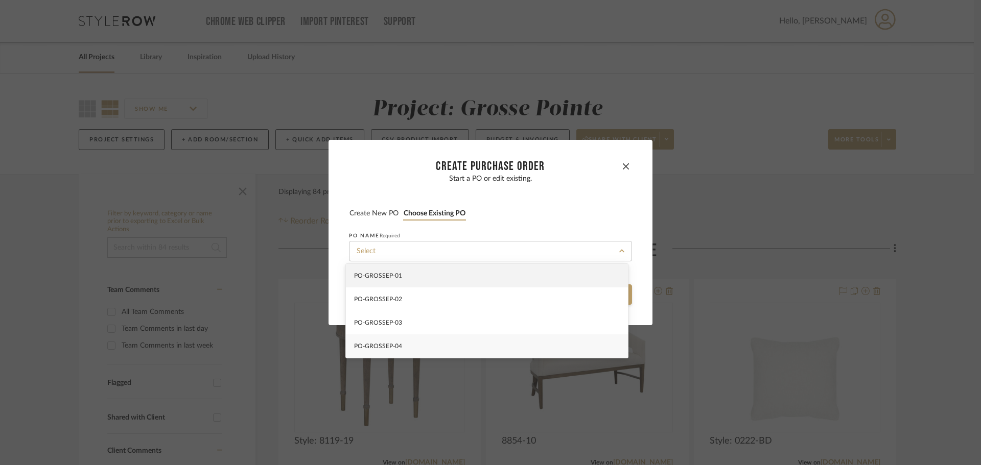
click at [466, 346] on div "PO-GROSSEP-04" at bounding box center [487, 346] width 282 height 23
type input "PO-GROSSEP-04"
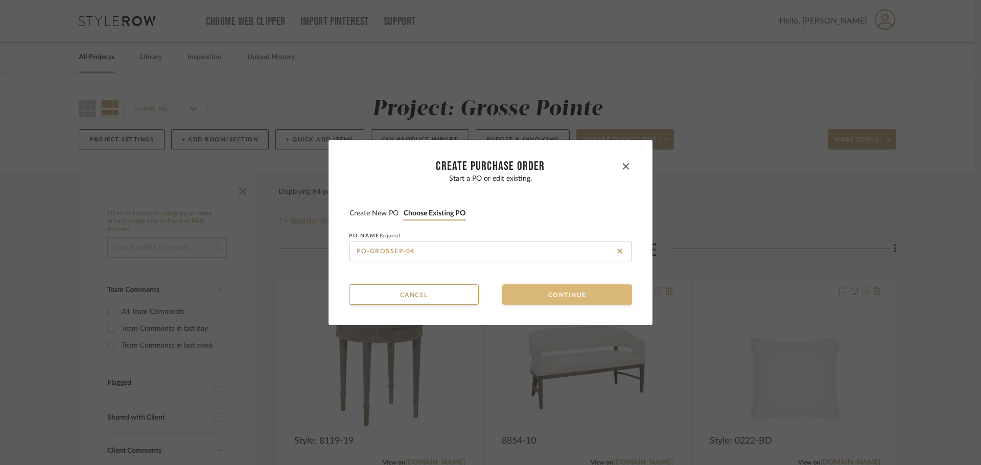
click at [528, 300] on button "Continue" at bounding box center [567, 295] width 130 height 20
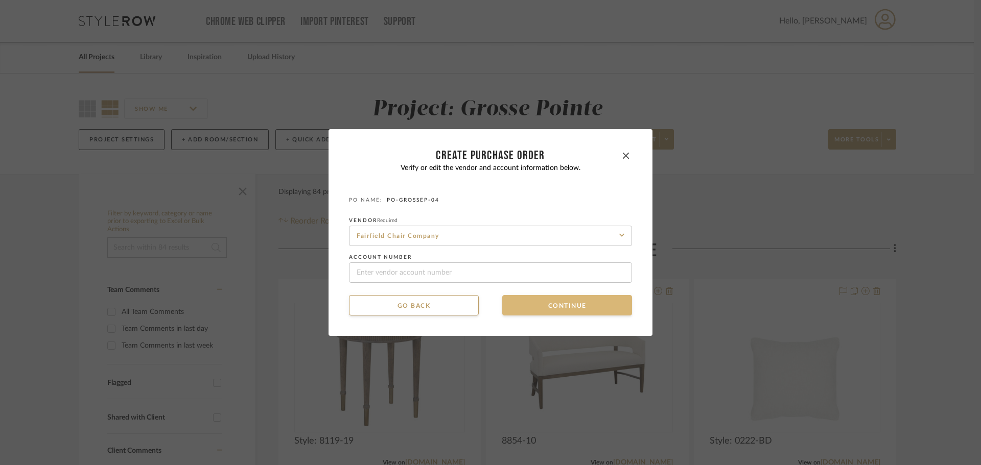
click at [528, 306] on button "Continue" at bounding box center [567, 305] width 130 height 20
click at [529, 311] on button "Continue" at bounding box center [567, 305] width 130 height 20
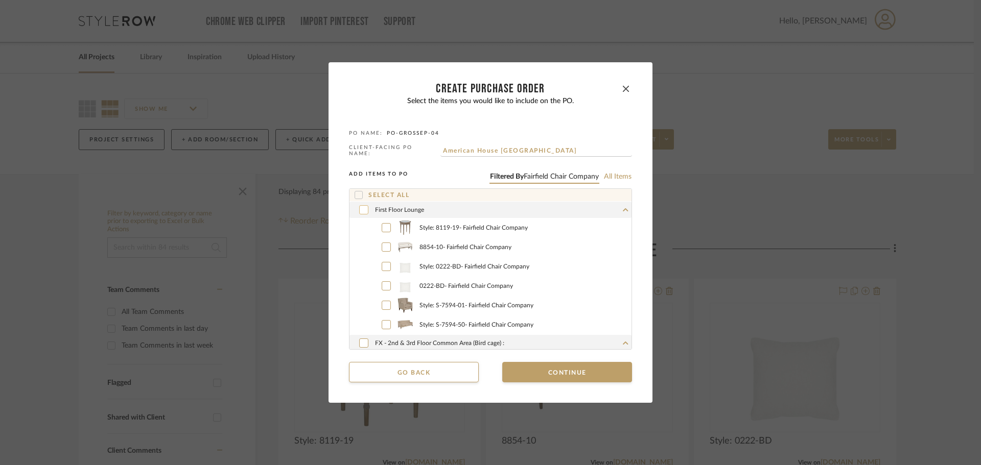
click at [361, 208] on icon at bounding box center [364, 210] width 6 height 4
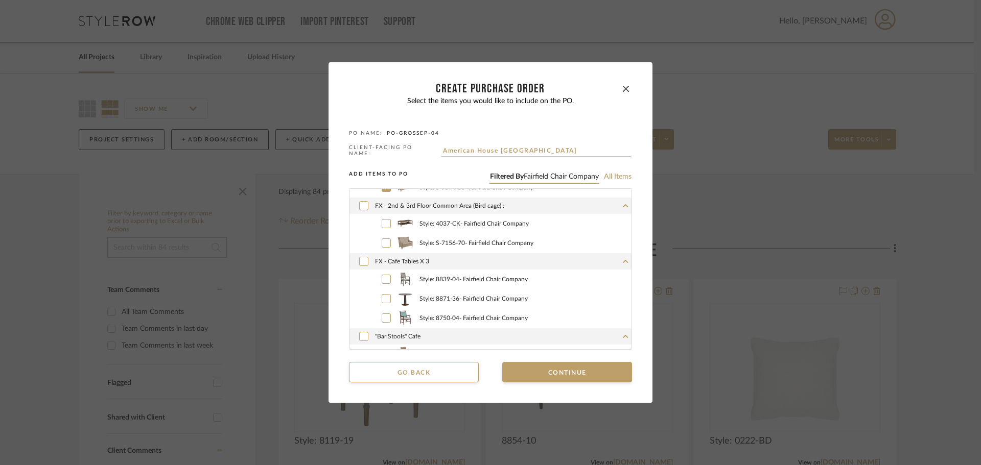
scroll to position [153, 0]
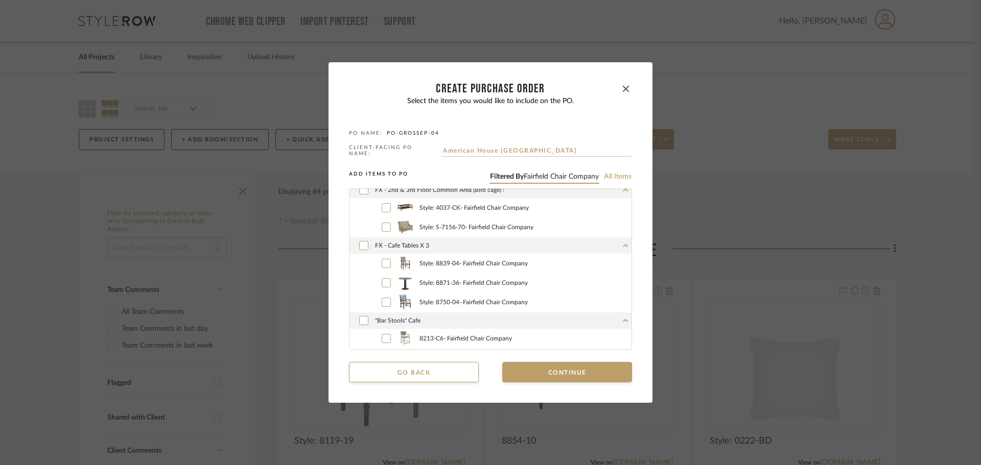
click at [354, 190] on div "FX - 2nd & 3rd Floor Common Area (Bird cage) :" at bounding box center [490, 190] width 282 height 16
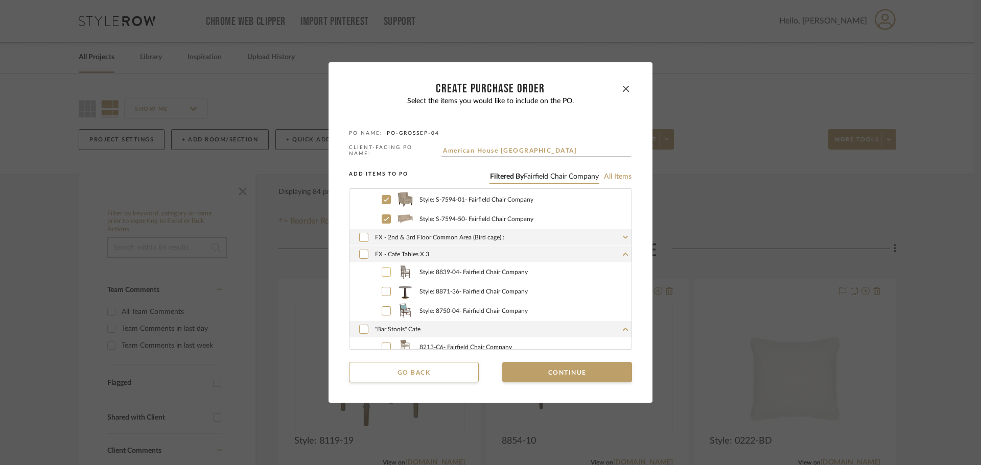
scroll to position [51, 0]
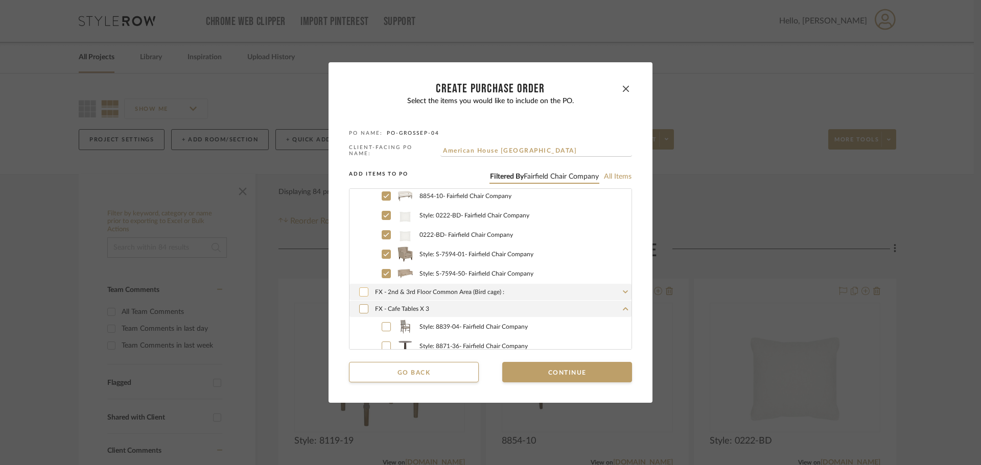
click at [361, 289] on icon at bounding box center [364, 292] width 6 height 7
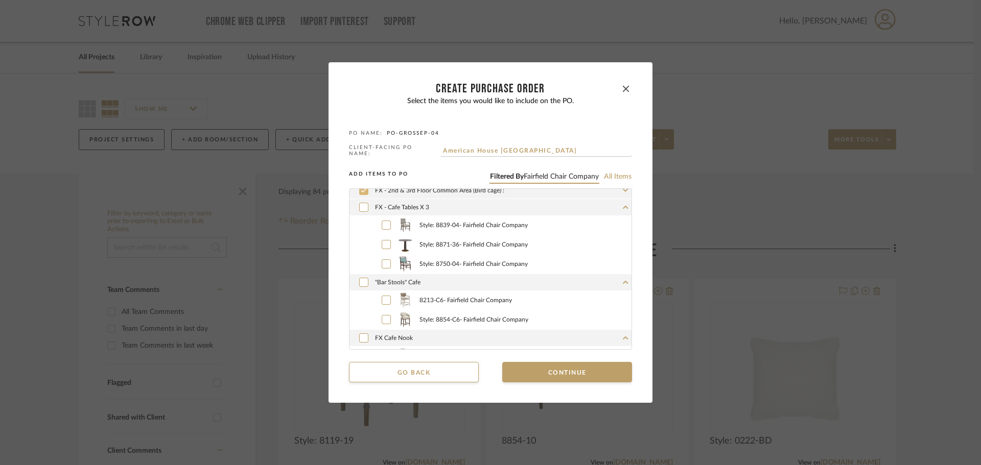
scroll to position [153, 0]
click at [383, 225] on icon at bounding box center [386, 224] width 6 height 7
click at [383, 242] on icon at bounding box center [386, 244] width 6 height 7
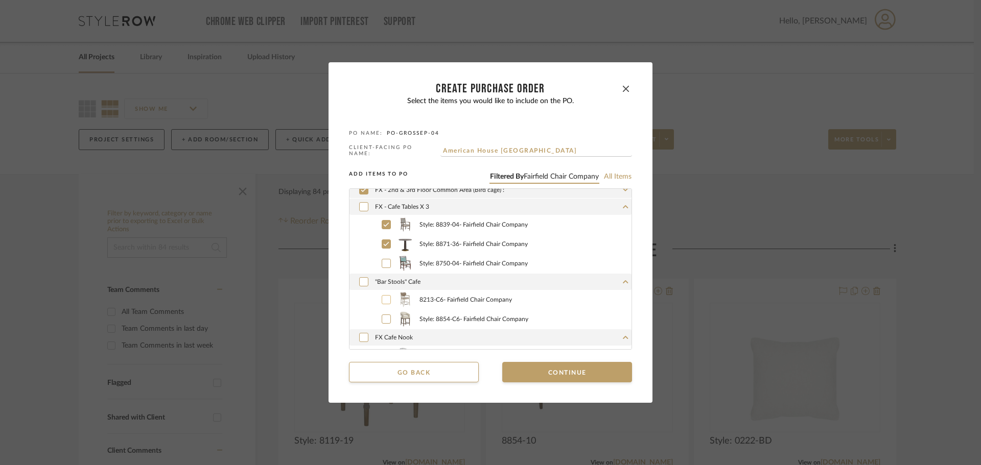
click at [383, 296] on icon at bounding box center [386, 299] width 6 height 7
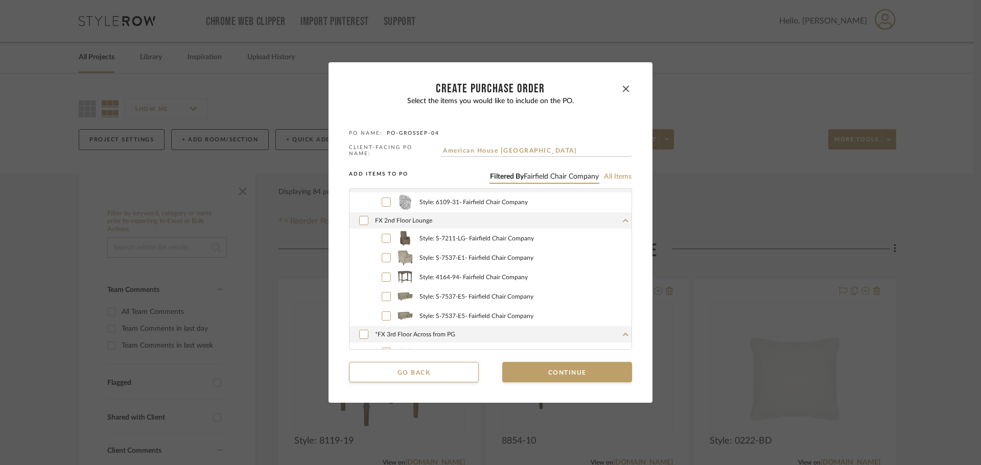
scroll to position [255, 0]
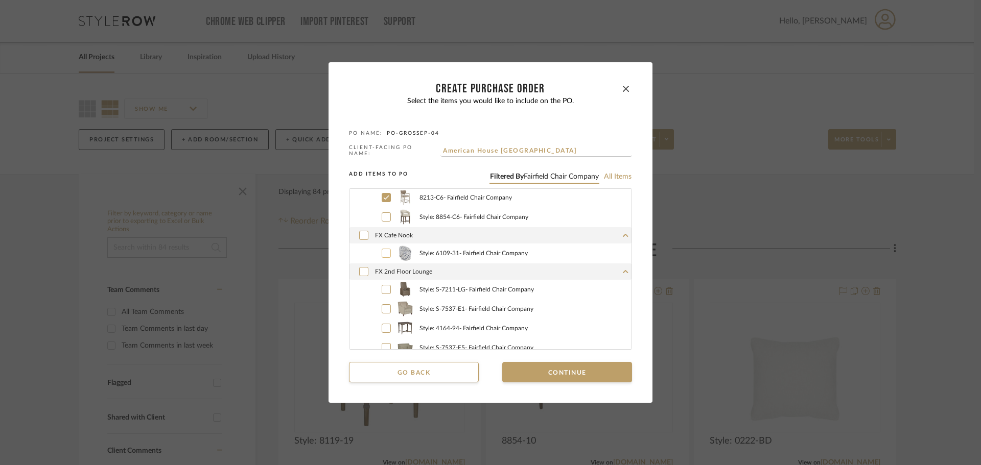
click at [383, 251] on icon at bounding box center [386, 253] width 6 height 7
click at [361, 269] on icon at bounding box center [364, 271] width 6 height 7
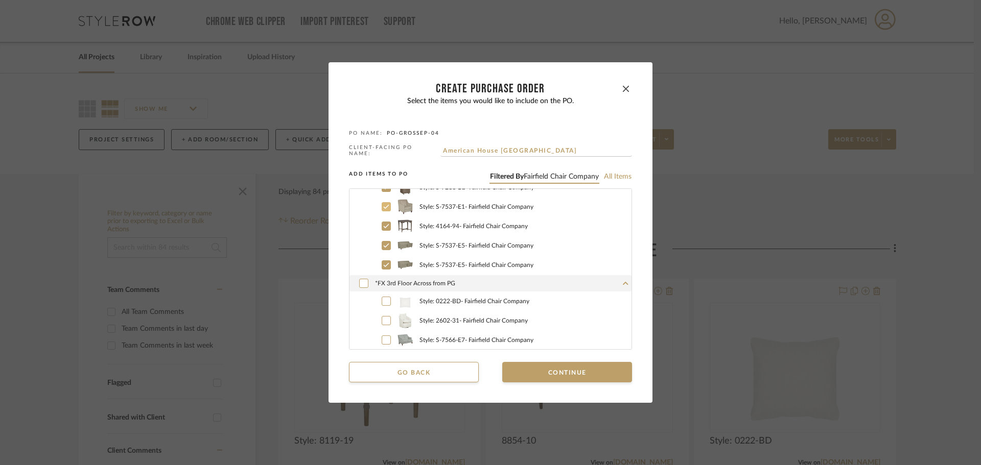
scroll to position [409, 0]
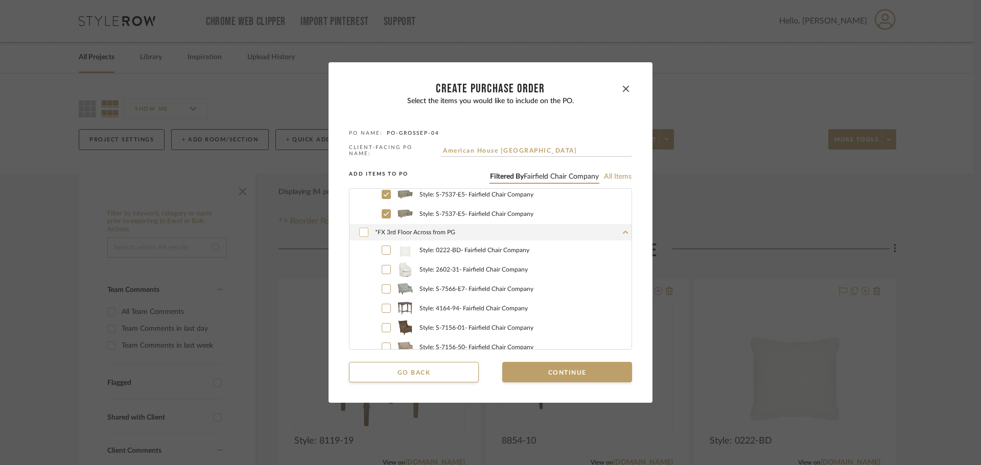
click at [362, 232] on icon at bounding box center [364, 232] width 6 height 7
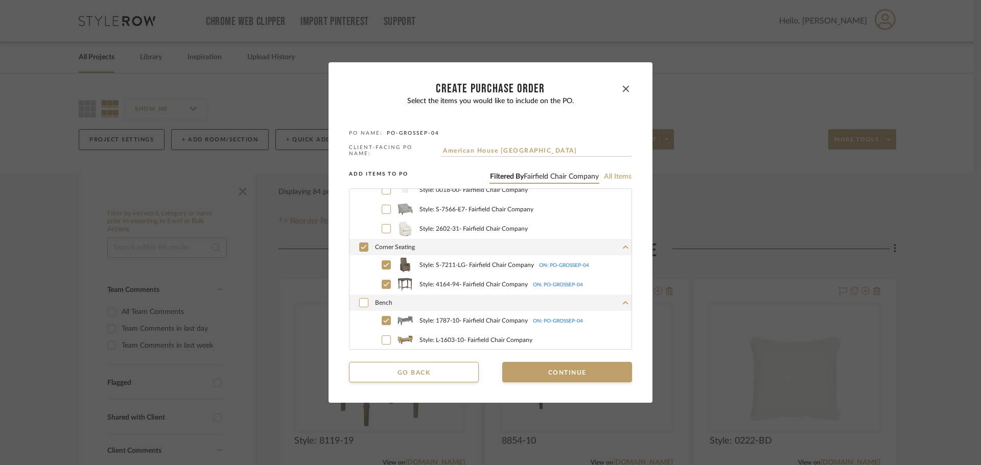
scroll to position [603, 0]
click at [361, 248] on icon at bounding box center [364, 246] width 6 height 7
click at [387, 313] on label "Style: 1787-10 - Fairfield Chair Company ON: PO-GROSSEP-04" at bounding box center [501, 320] width 259 height 15
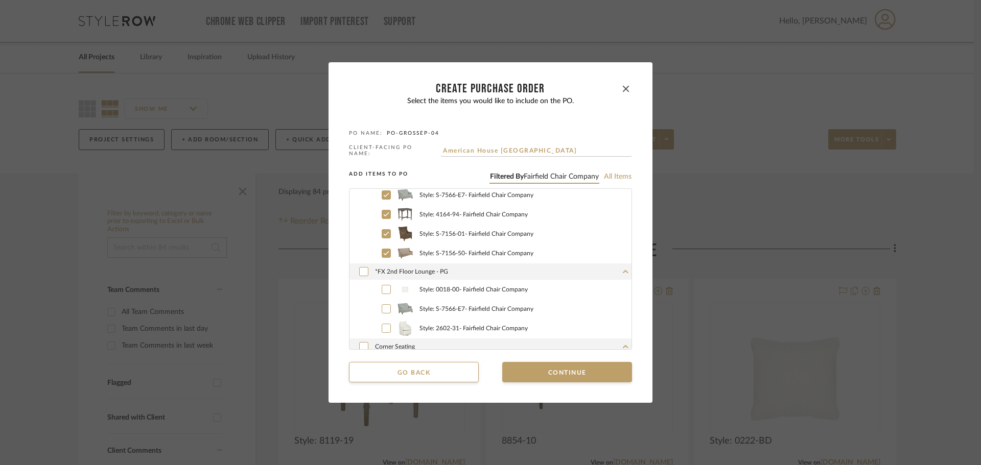
scroll to position [501, 0]
click at [363, 274] on icon at bounding box center [364, 273] width 6 height 7
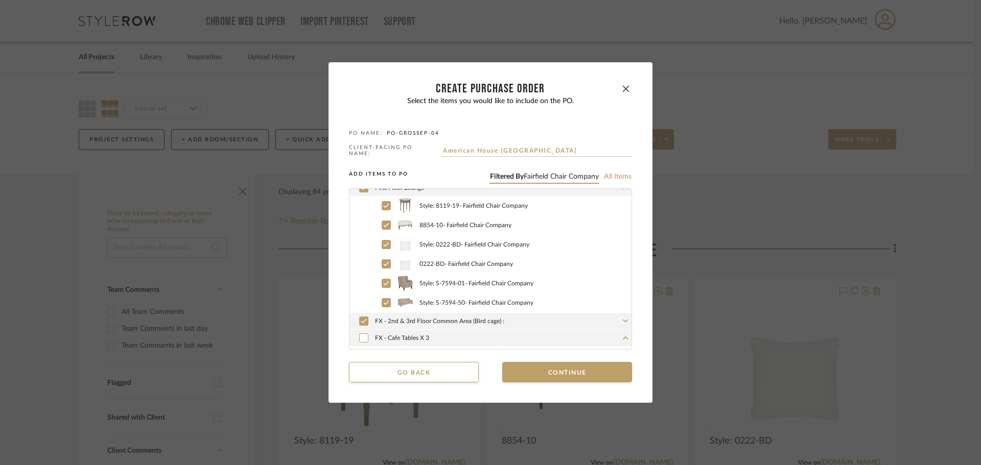
scroll to position [0, 0]
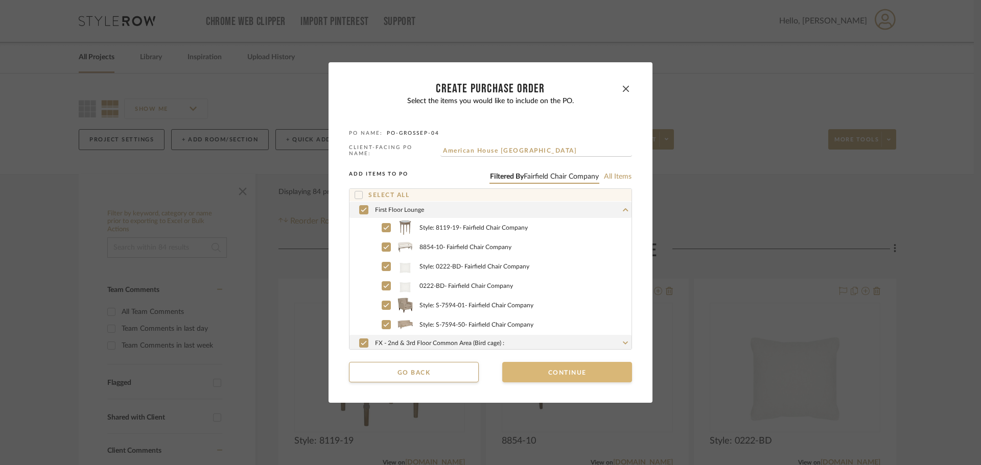
click at [527, 371] on button "Continue" at bounding box center [567, 372] width 130 height 20
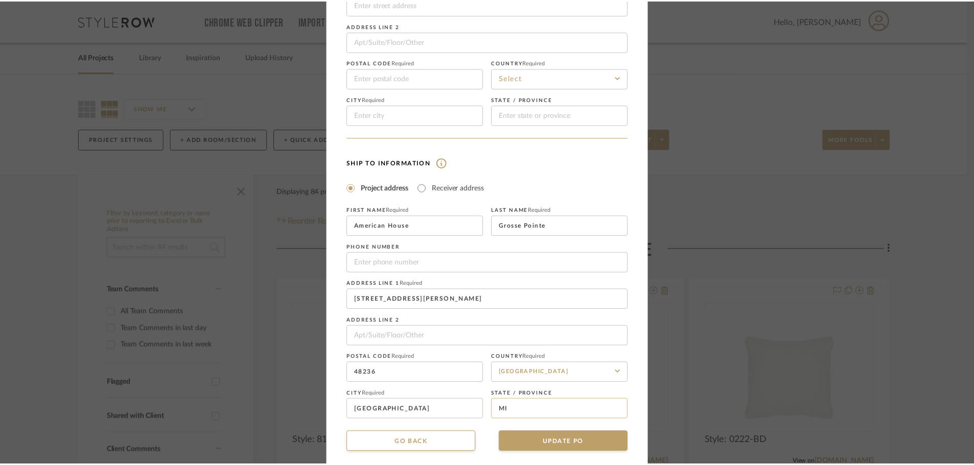
scroll to position [120, 0]
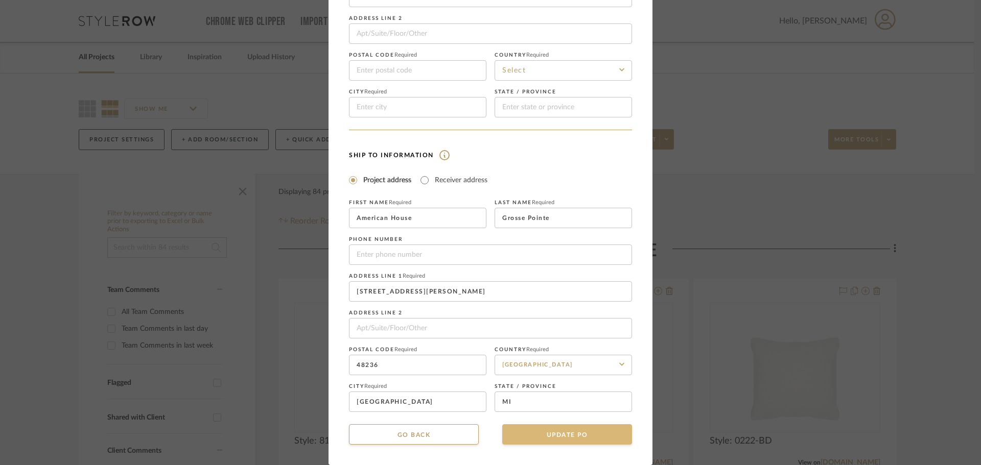
click at [557, 430] on button "UPDATE PO" at bounding box center [567, 434] width 130 height 20
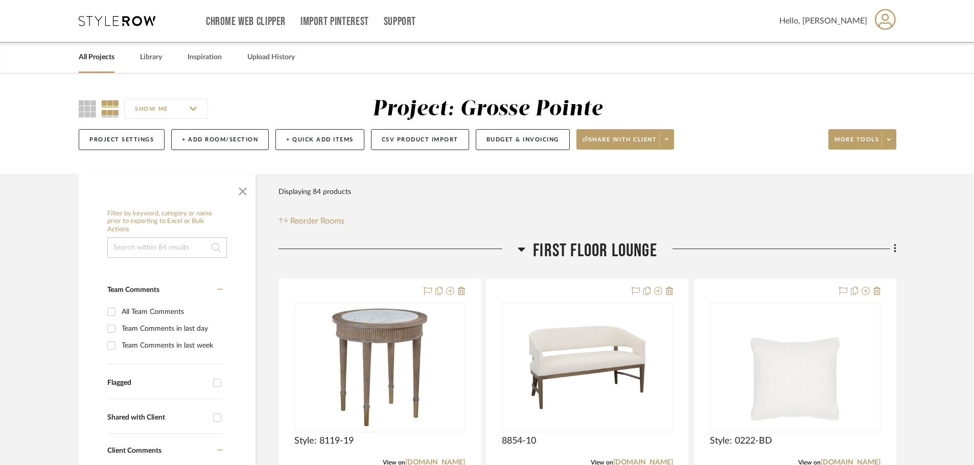
click at [130, 24] on icon at bounding box center [117, 21] width 77 height 10
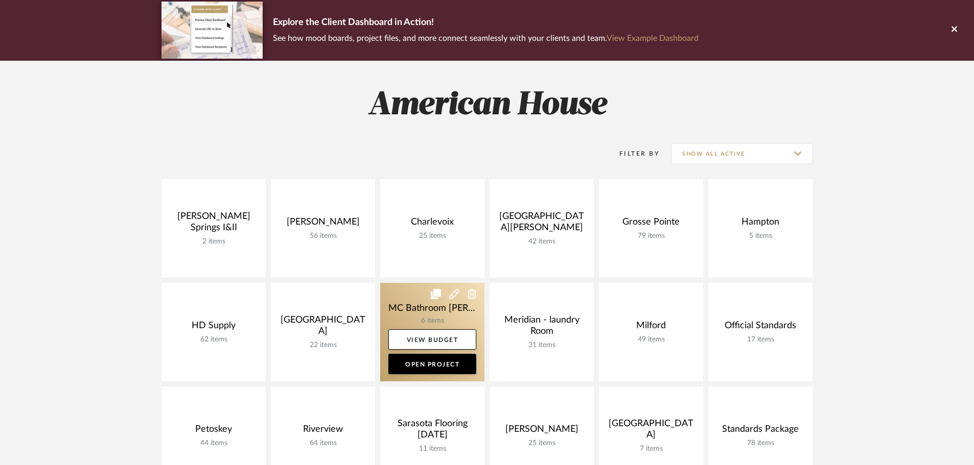
scroll to position [102, 0]
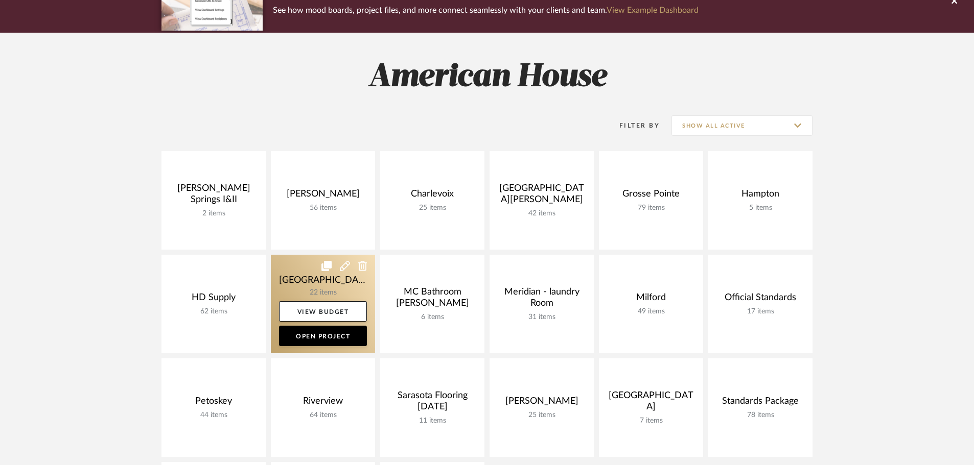
click at [300, 269] on link at bounding box center [323, 304] width 104 height 99
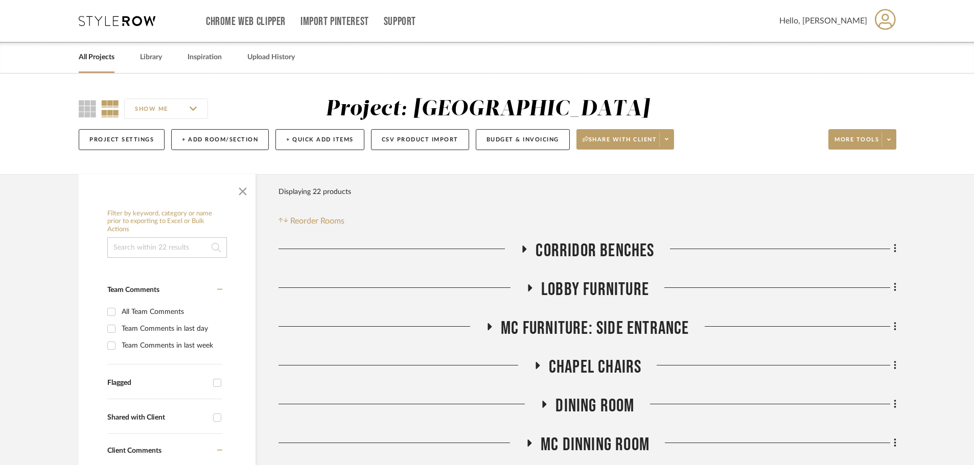
click at [485, 327] on icon at bounding box center [489, 327] width 12 height 8
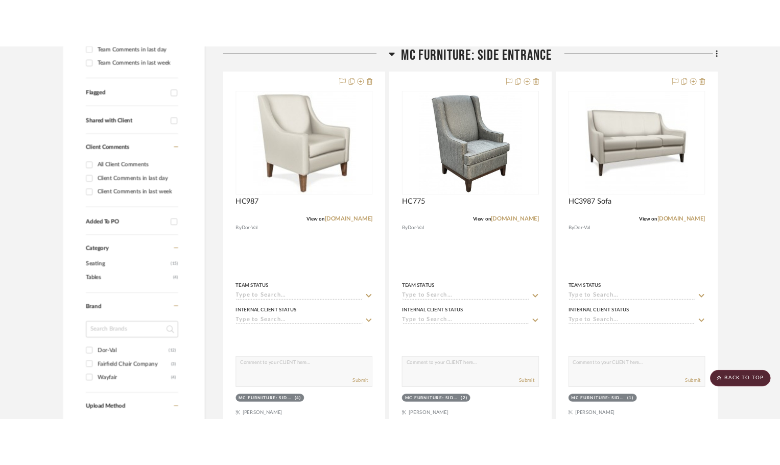
scroll to position [204, 0]
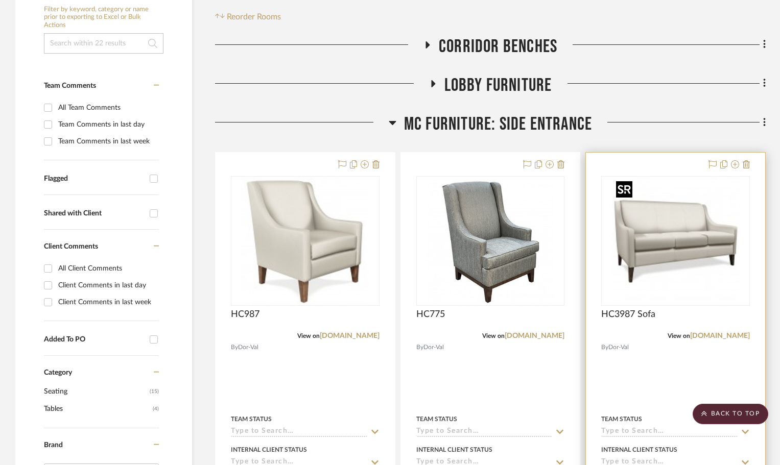
click at [0, 0] on img at bounding box center [0, 0] width 0 height 0
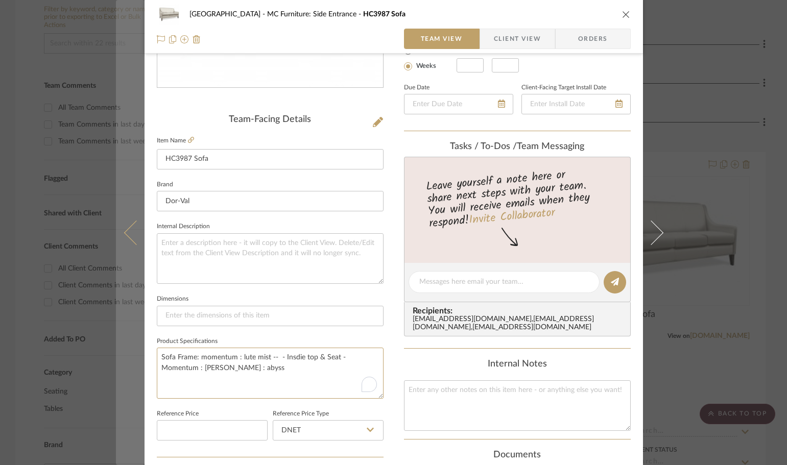
drag, startPoint x: 258, startPoint y: 366, endPoint x: 130, endPoint y: 344, distance: 130.1
click at [130, 344] on mat-dialog-content "Lake Shore MC Furniture: Side Entrance HC3987 Sofa Team View Client View Orders…" at bounding box center [394, 274] width 556 height 943
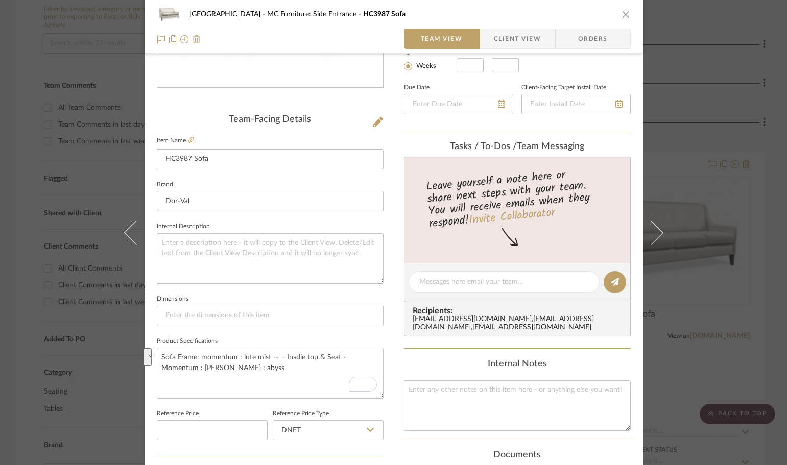
click at [622, 16] on icon "close" at bounding box center [626, 14] width 8 height 8
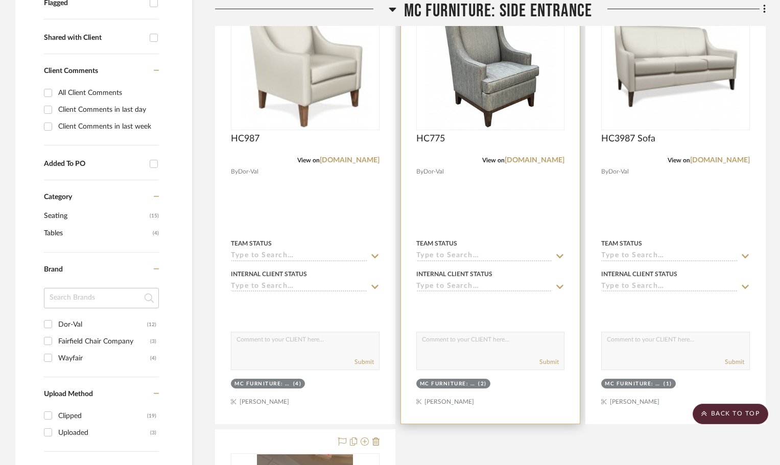
scroll to position [358, 0]
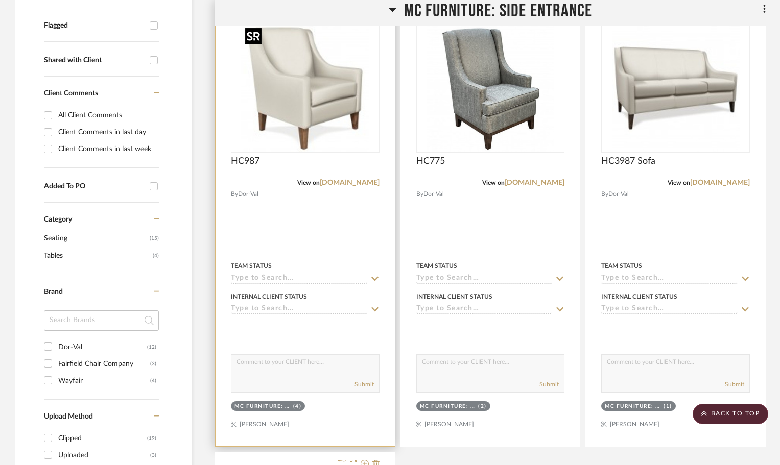
click at [334, 112] on img "0" at bounding box center [305, 88] width 128 height 128
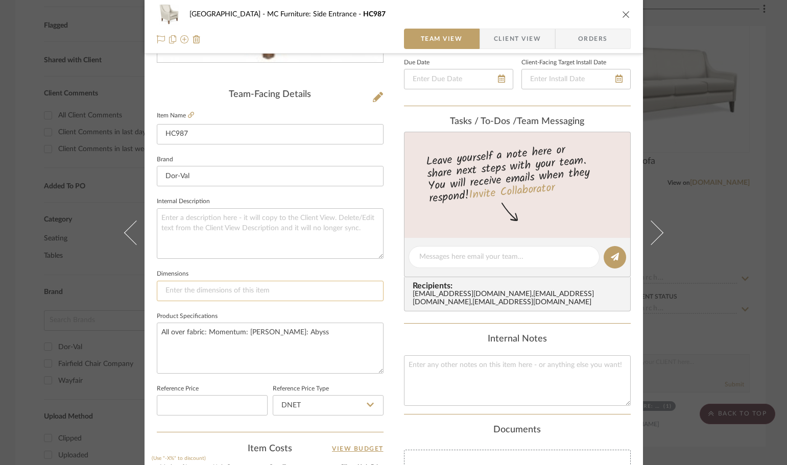
scroll to position [255, 0]
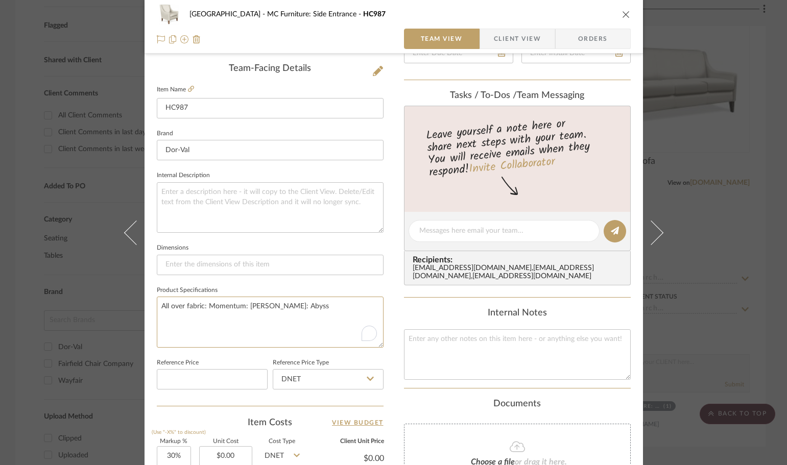
drag, startPoint x: 292, startPoint y: 305, endPoint x: 145, endPoint y: 298, distance: 147.3
click at [145, 298] on div "Lake Shore MC Furniture: Side Entrance HC987 Team View Client View Orders Team-…" at bounding box center [394, 223] width 499 height 943
click at [622, 11] on icon "close" at bounding box center [626, 14] width 8 height 8
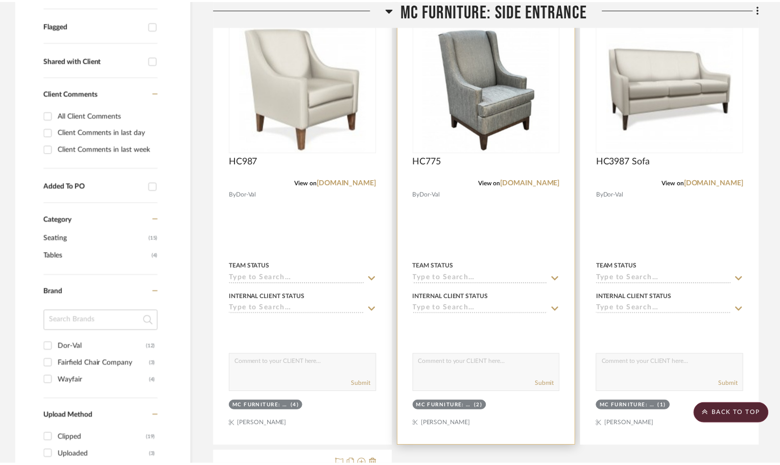
scroll to position [358, 0]
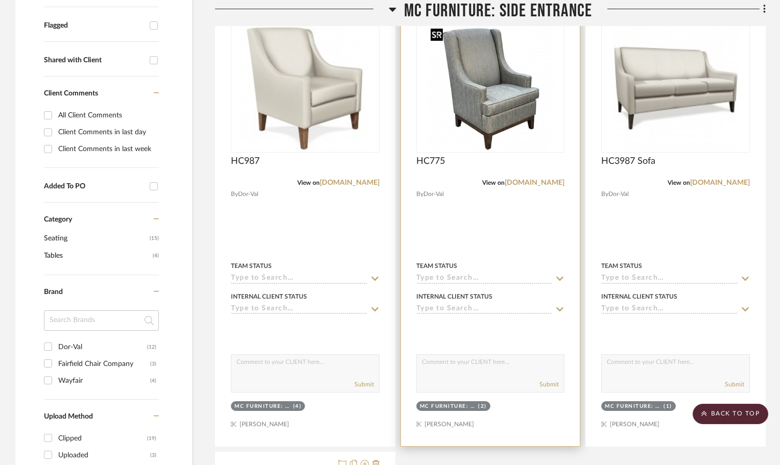
click at [467, 93] on img "0" at bounding box center [491, 88] width 128 height 128
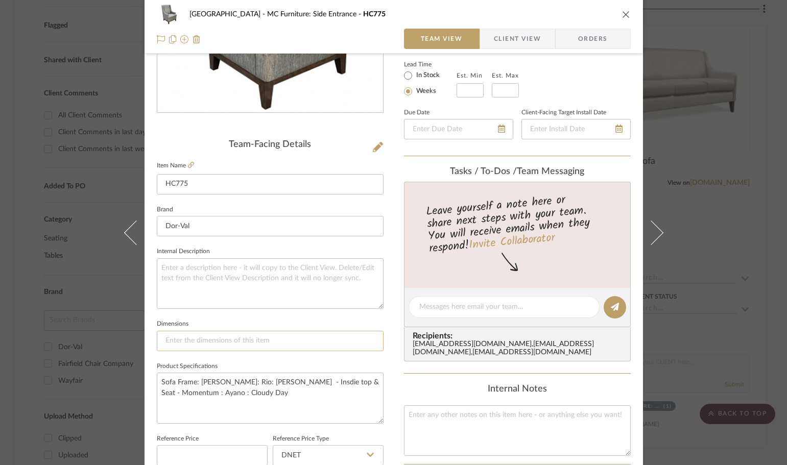
scroll to position [255, 0]
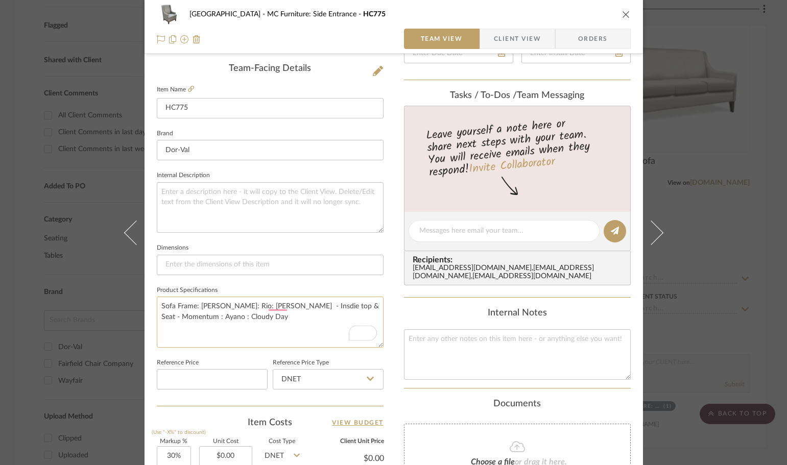
drag, startPoint x: 255, startPoint y: 319, endPoint x: 153, endPoint y: 306, distance: 102.4
click at [157, 306] on textarea "Sofa Frame: [PERSON_NAME]: Rio: [PERSON_NAME] - Insdie top & Seat - Momentum : …" at bounding box center [270, 322] width 227 height 51
click at [625, 14] on icon "close" at bounding box center [626, 14] width 8 height 8
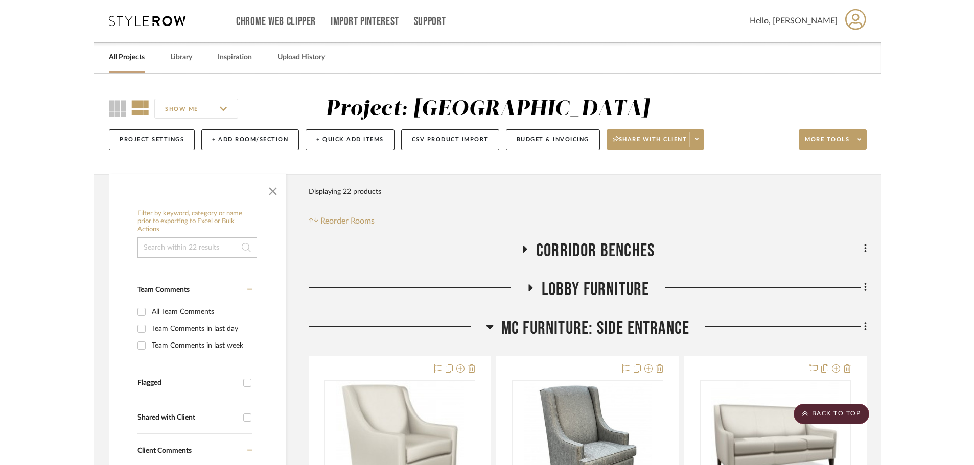
scroll to position [358, 0]
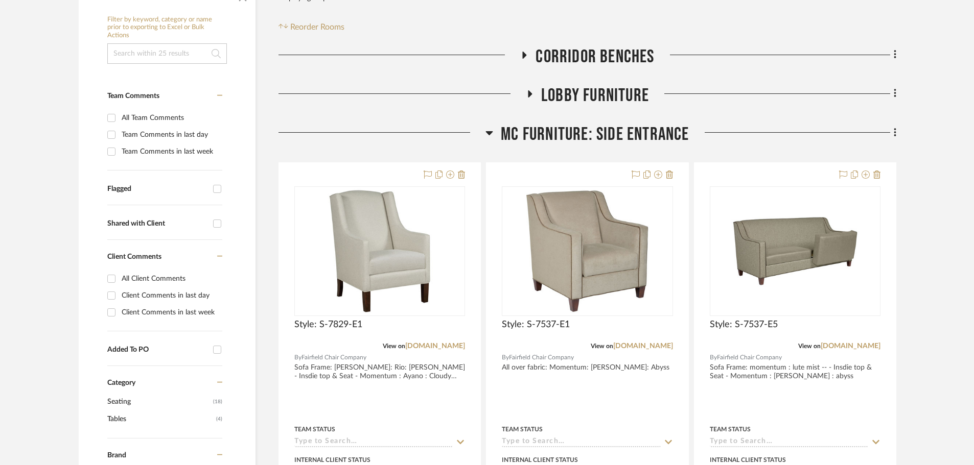
scroll to position [255, 0]
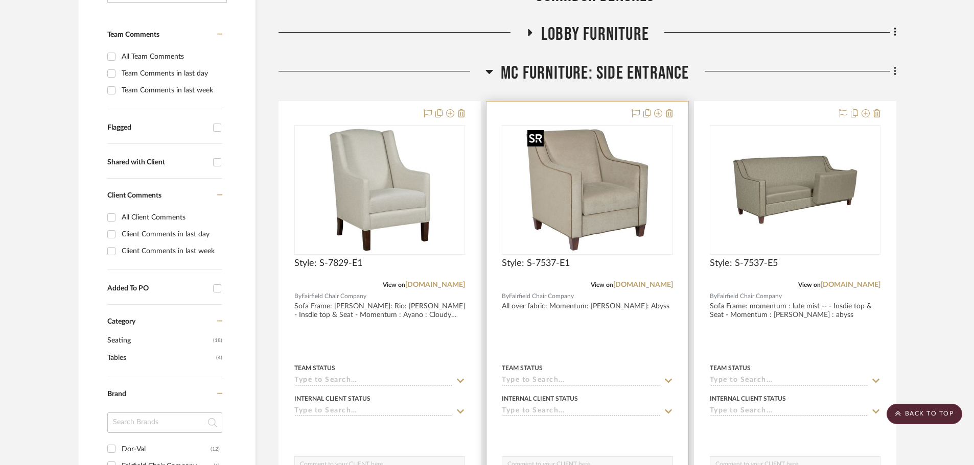
click at [0, 0] on img at bounding box center [0, 0] width 0 height 0
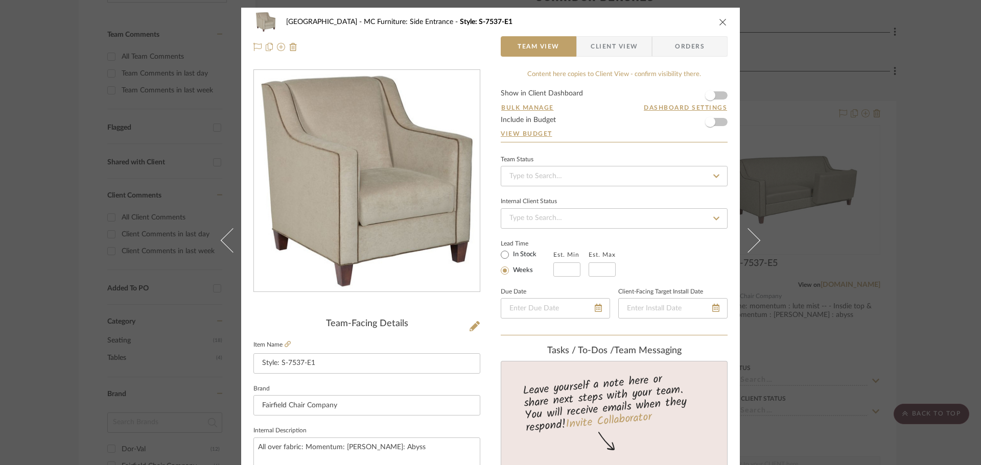
click at [718, 17] on button "close" at bounding box center [722, 21] width 9 height 9
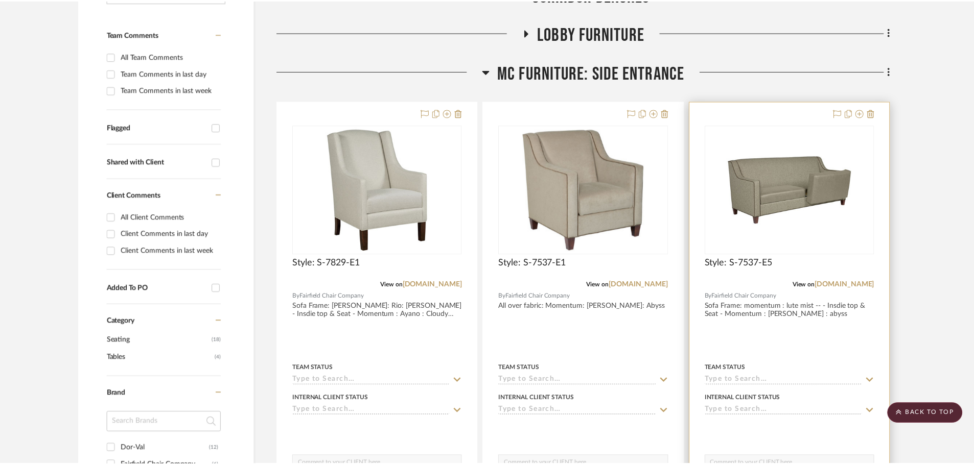
scroll to position [255, 0]
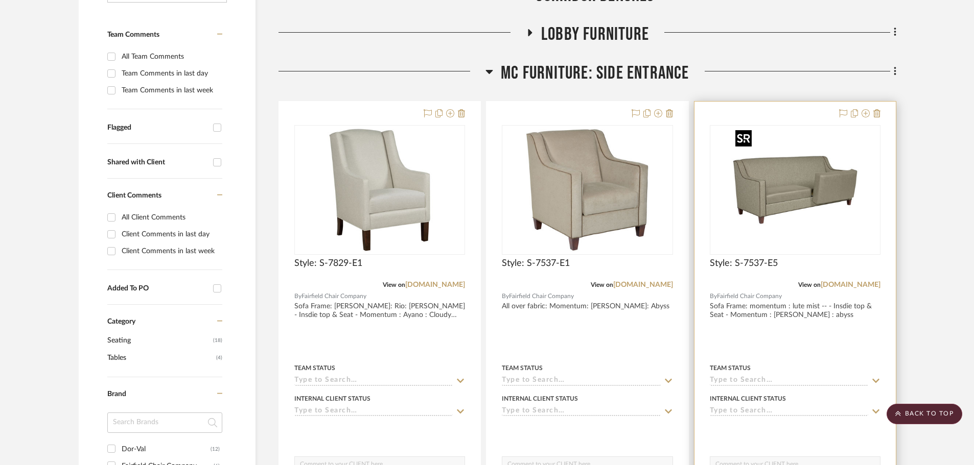
click at [0, 0] on img at bounding box center [0, 0] width 0 height 0
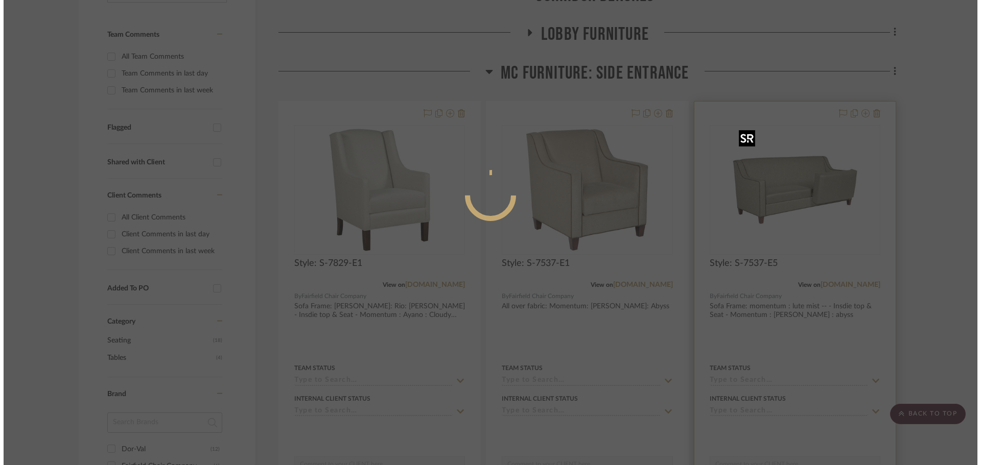
scroll to position [0, 0]
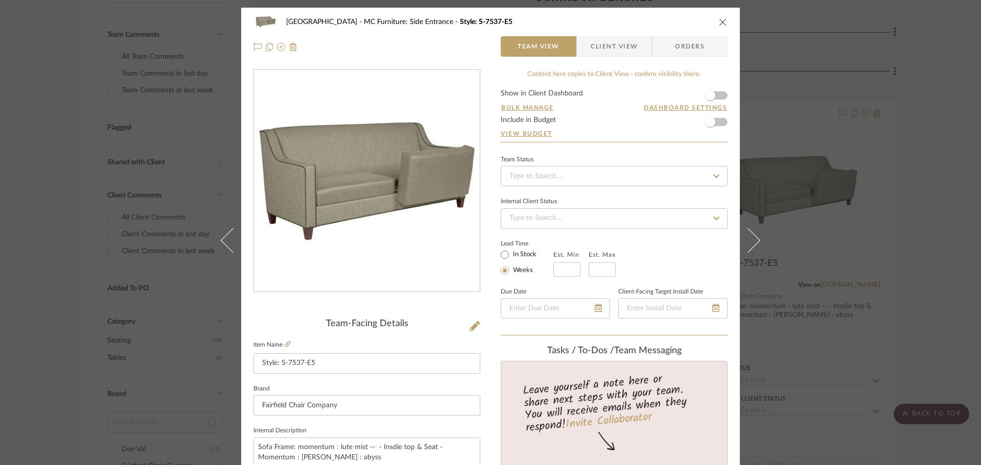
click at [720, 19] on icon "close" at bounding box center [723, 22] width 8 height 8
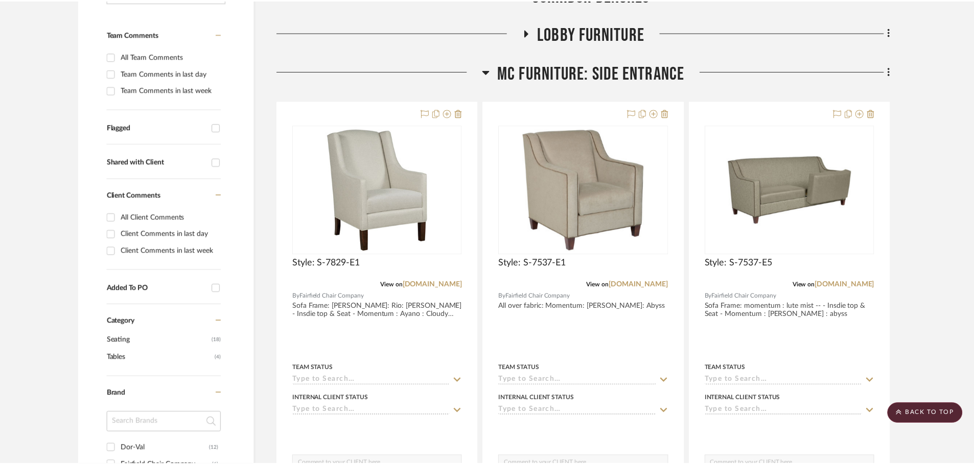
scroll to position [255, 0]
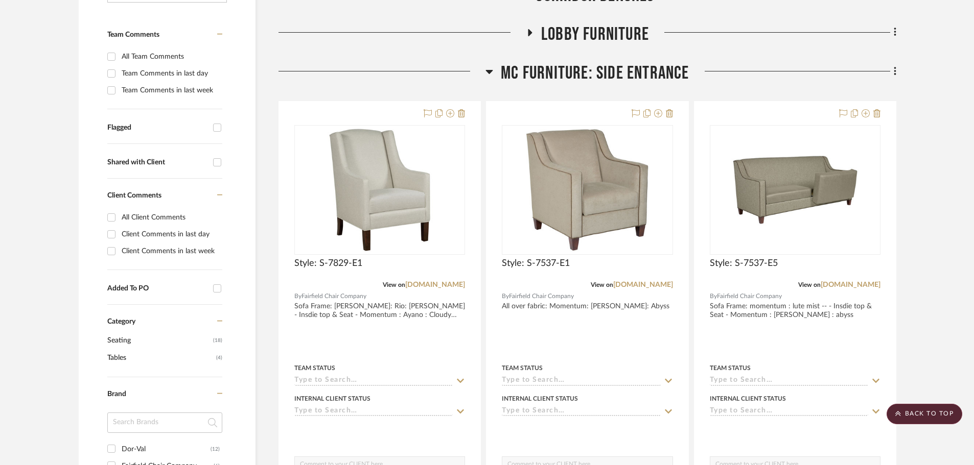
click at [489, 70] on icon at bounding box center [489, 72] width 7 height 4
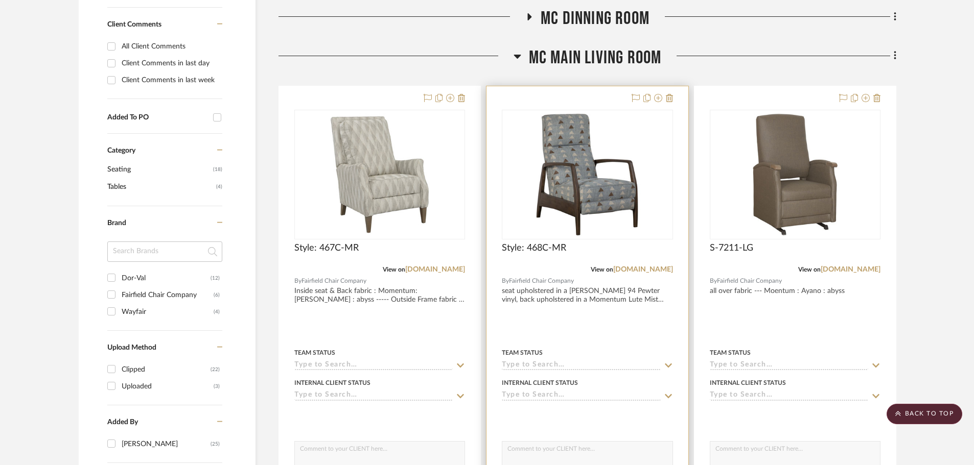
scroll to position [409, 0]
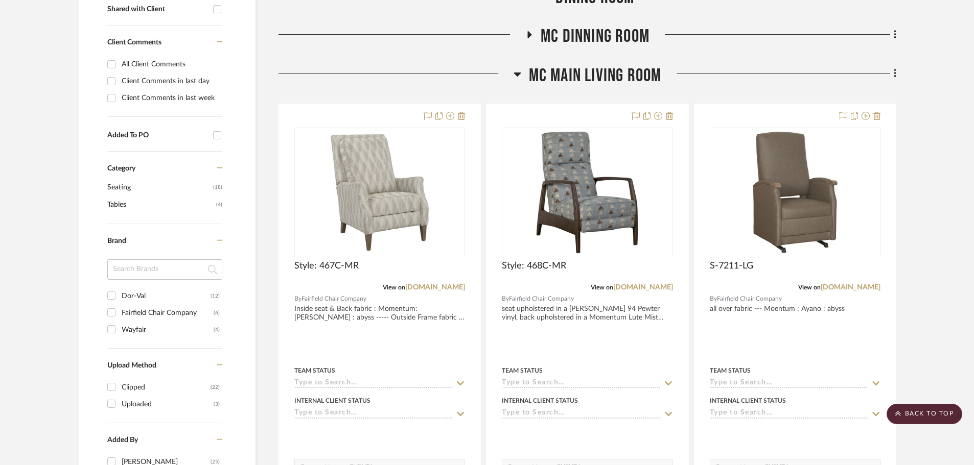
click at [514, 72] on icon at bounding box center [517, 74] width 8 height 12
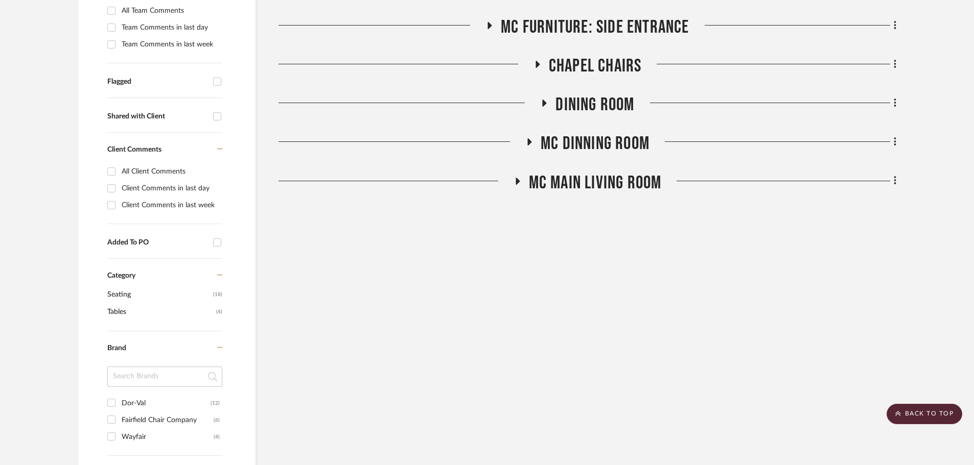
scroll to position [255, 0]
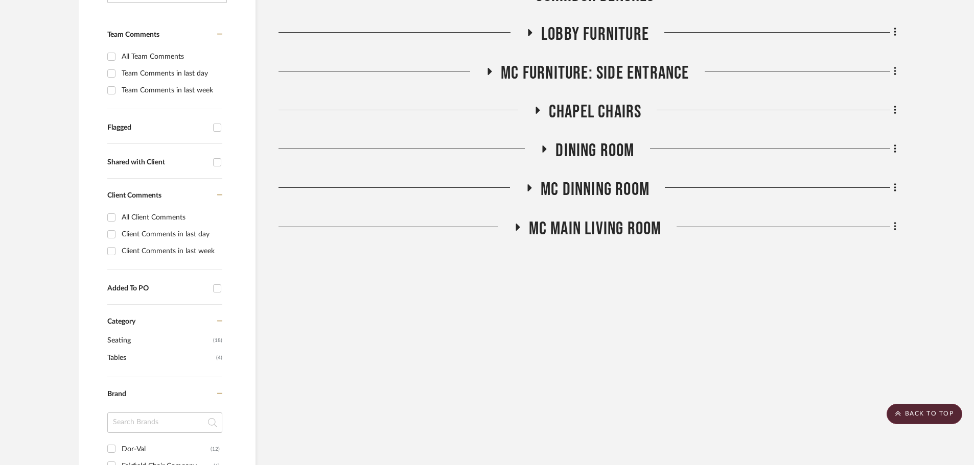
click at [486, 74] on icon at bounding box center [489, 71] width 12 height 8
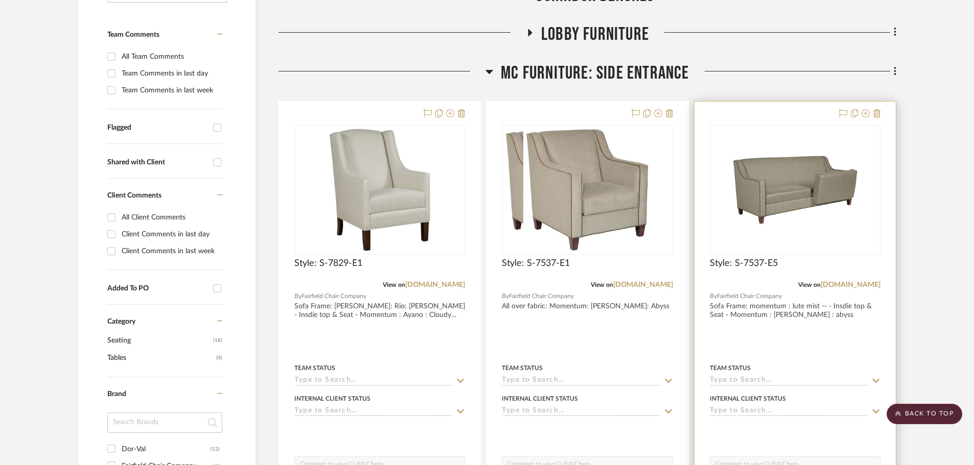
click at [0, 0] on img at bounding box center [0, 0] width 0 height 0
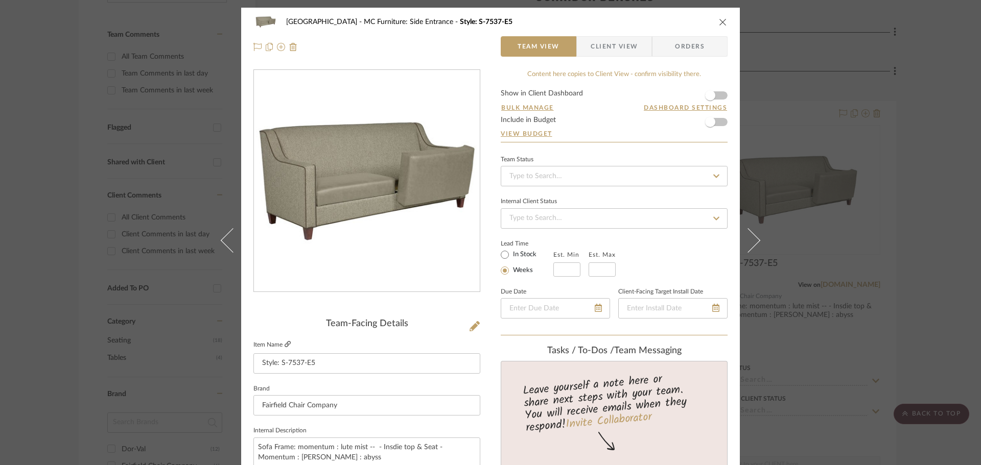
click at [285, 343] on icon at bounding box center [288, 344] width 6 height 6
